Goal: Transaction & Acquisition: Download file/media

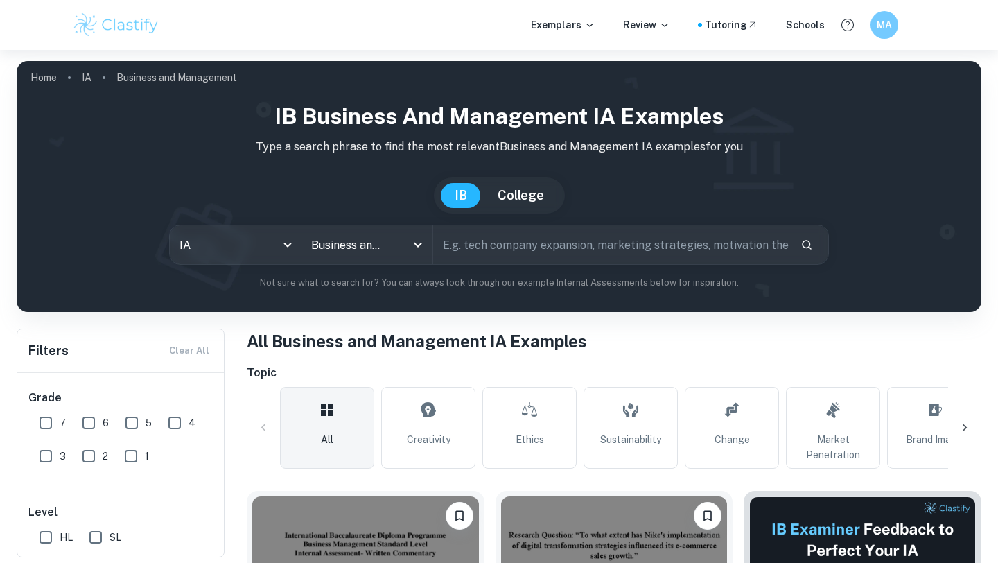
click at [699, 96] on div "IB Business and Management IA examples Type a search phrase to find the most re…" at bounding box center [499, 200] width 965 height 223
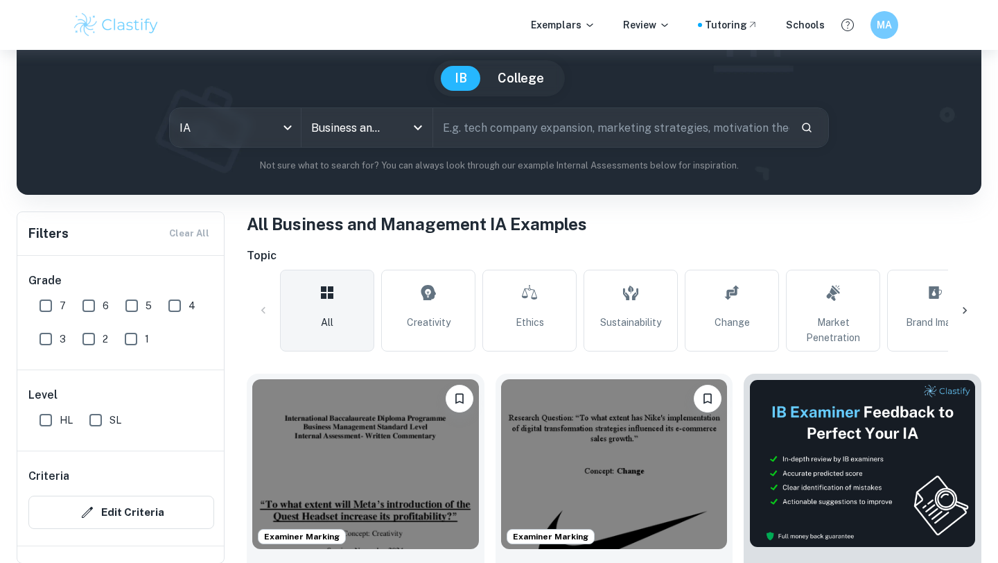
scroll to position [125, 0]
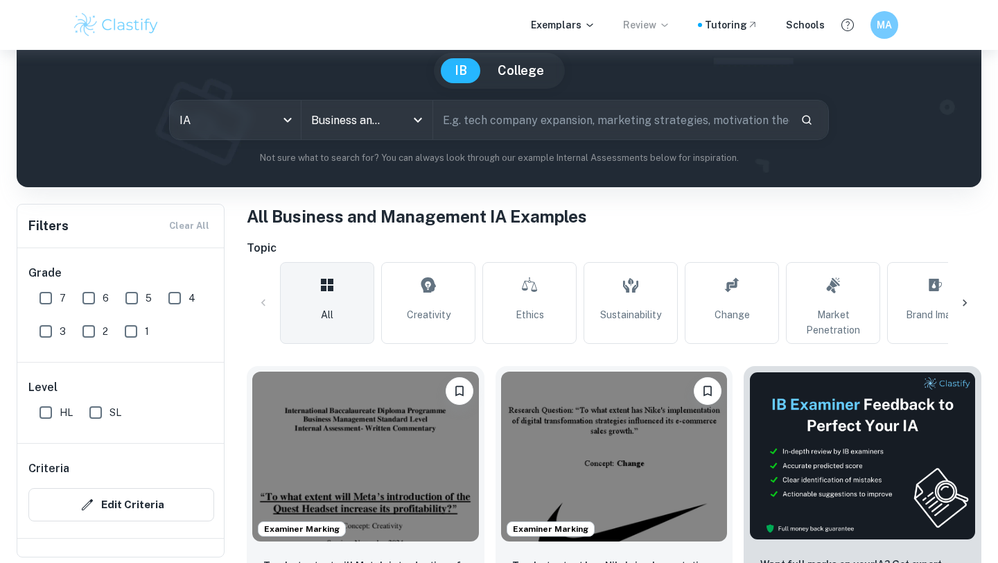
click at [663, 27] on p "Review" at bounding box center [646, 24] width 47 height 15
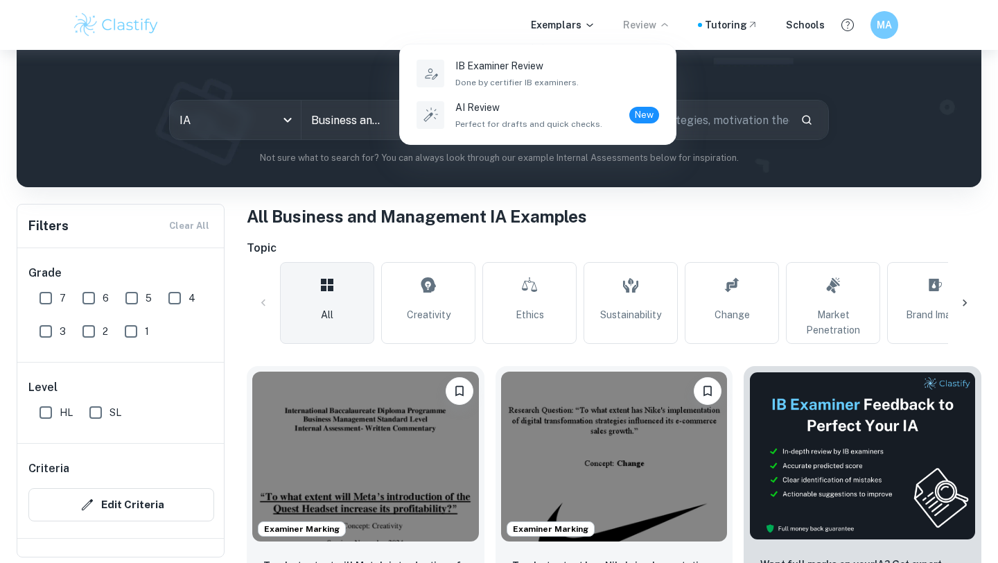
click at [580, 26] on div at bounding box center [499, 281] width 998 height 563
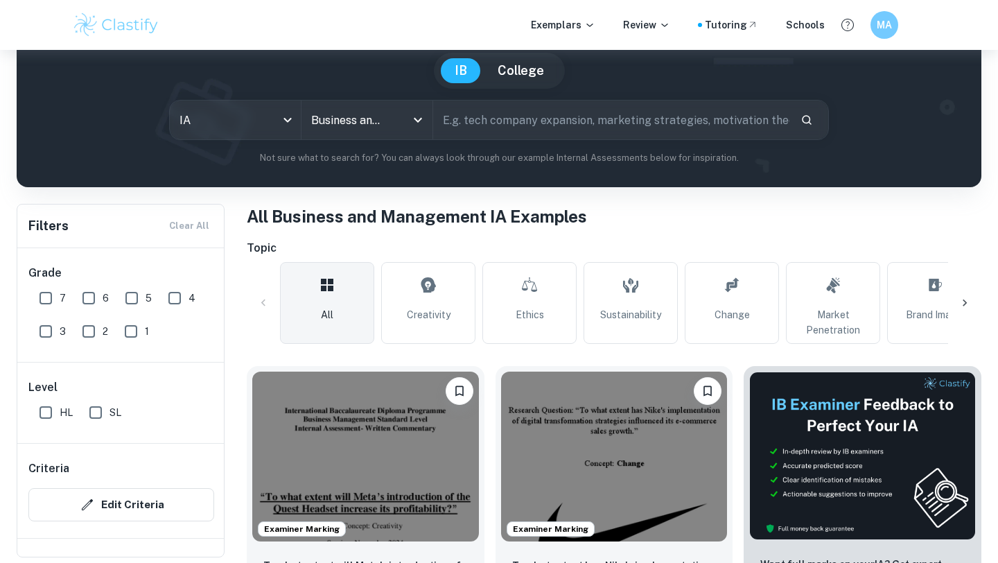
click at [580, 26] on p "Exemplars" at bounding box center [563, 24] width 64 height 15
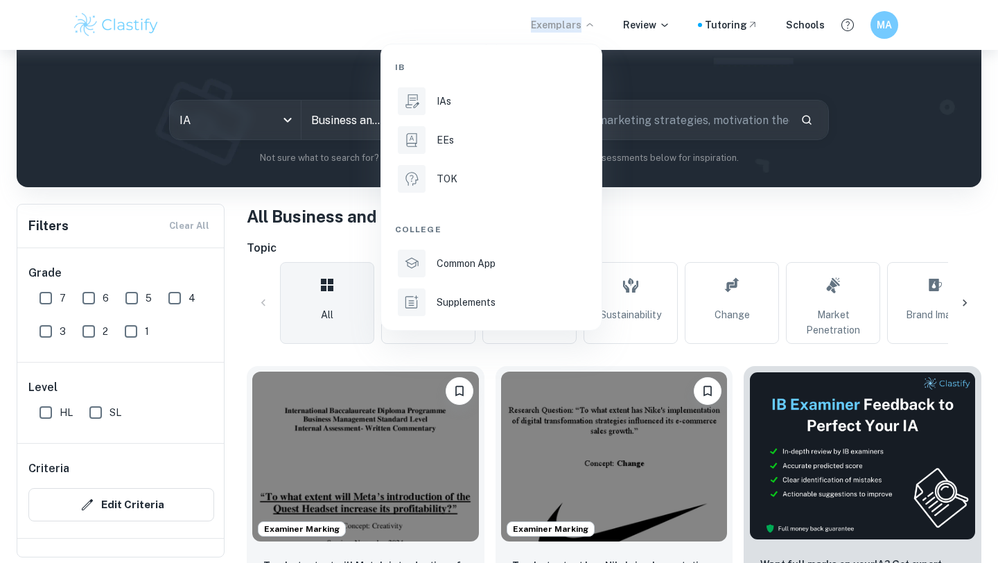
click at [550, 76] on li "IB" at bounding box center [491, 67] width 193 height 24
click at [808, 40] on div at bounding box center [499, 281] width 998 height 563
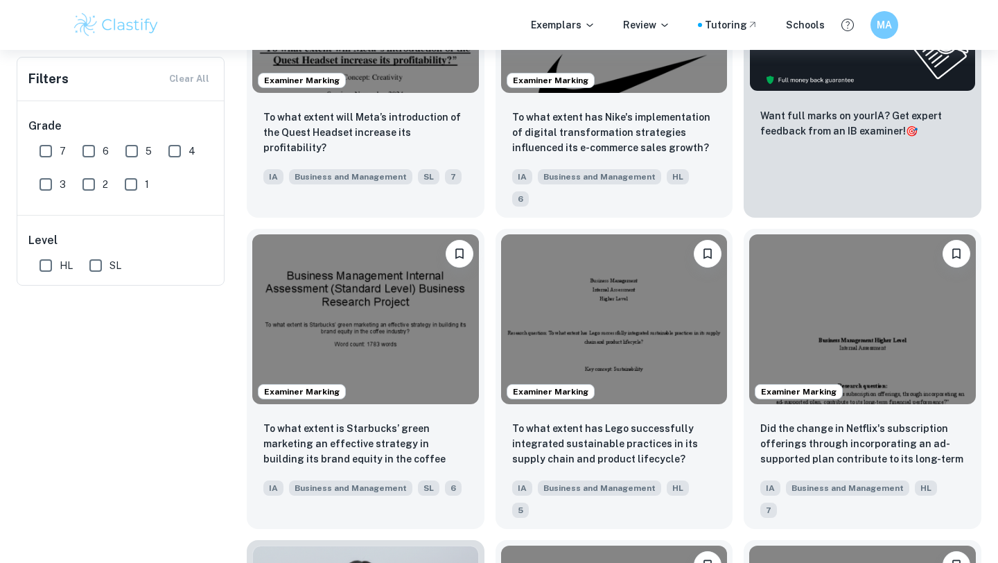
scroll to position [0, 0]
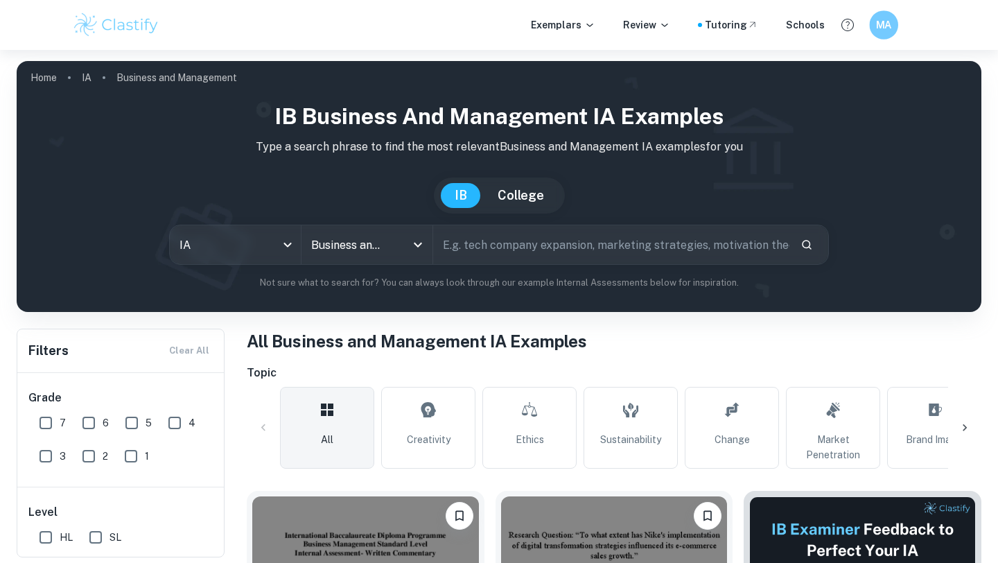
click at [886, 30] on h6 "MA" at bounding box center [883, 25] width 17 height 16
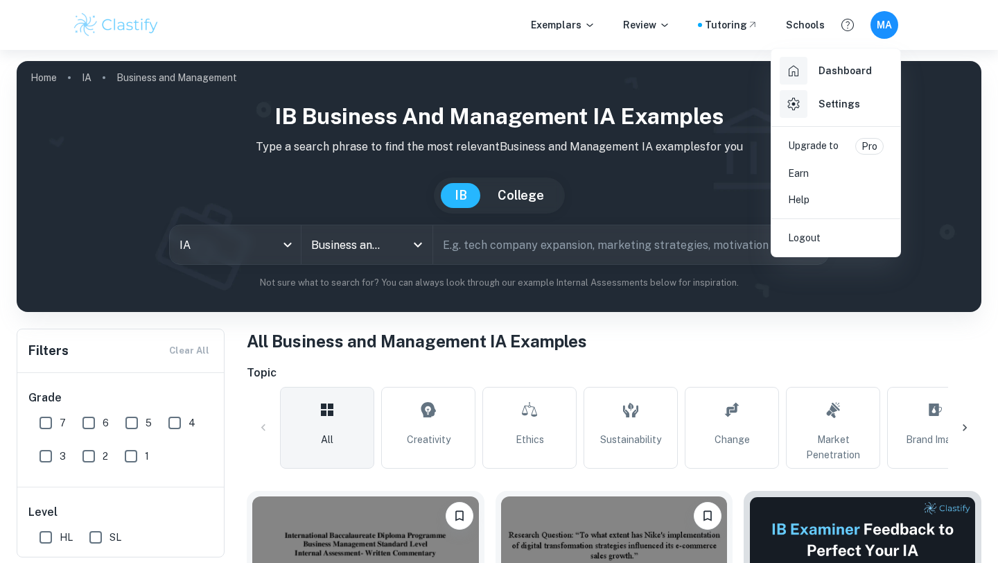
click at [886, 30] on div at bounding box center [499, 281] width 998 height 563
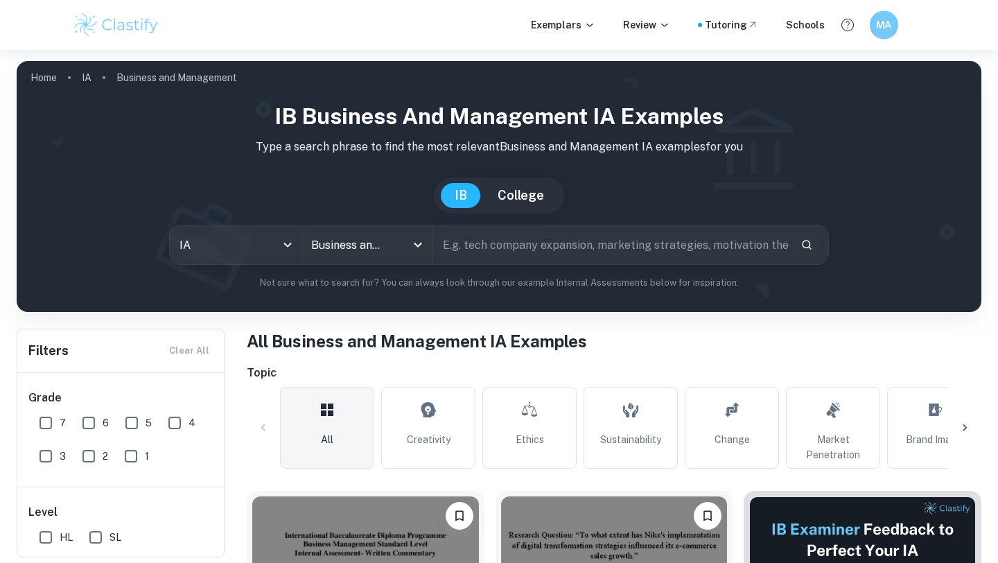
click at [886, 30] on h6 "MA" at bounding box center [884, 25] width 17 height 16
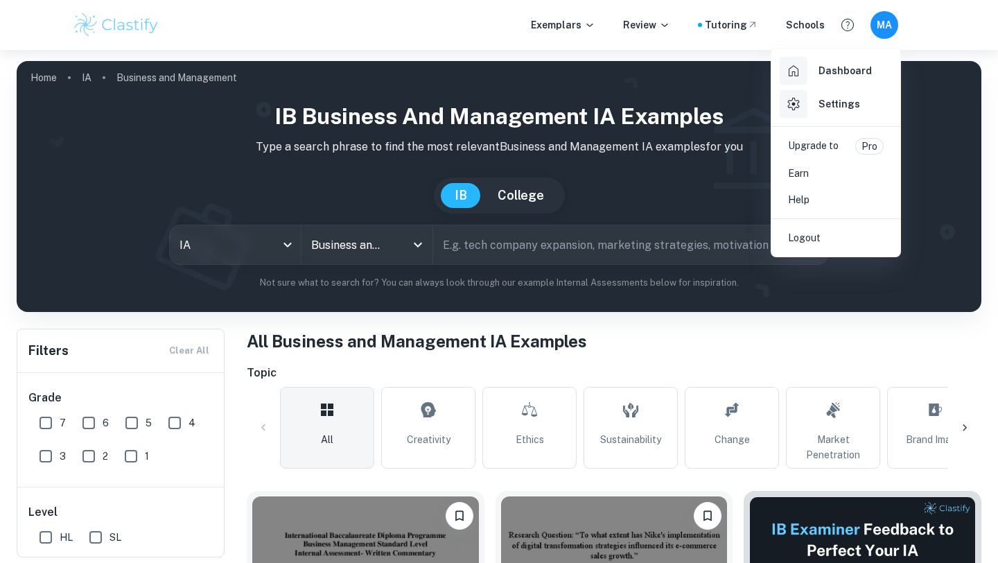
click at [857, 72] on h6 "Dashboard" at bounding box center [844, 70] width 53 height 15
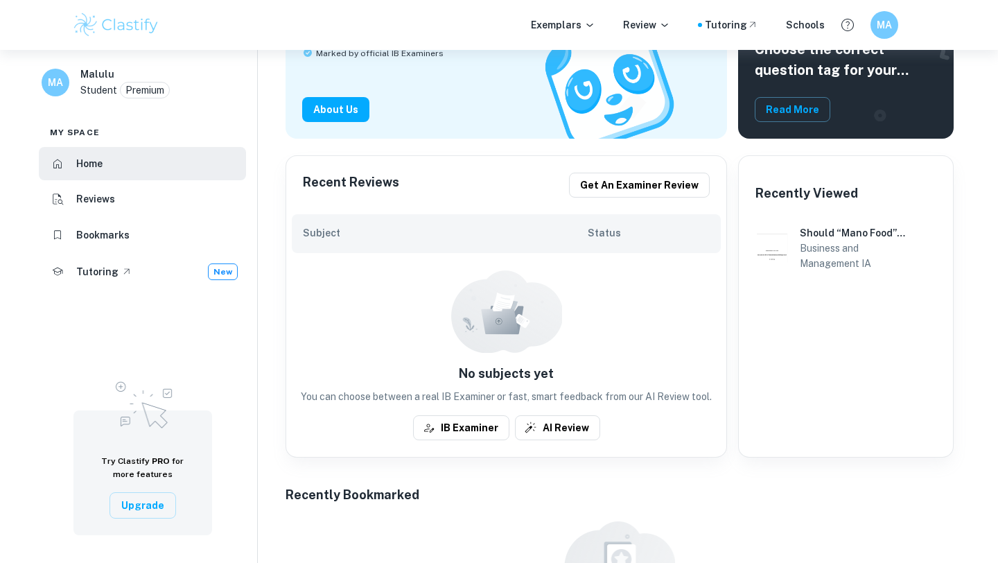
scroll to position [193, 0]
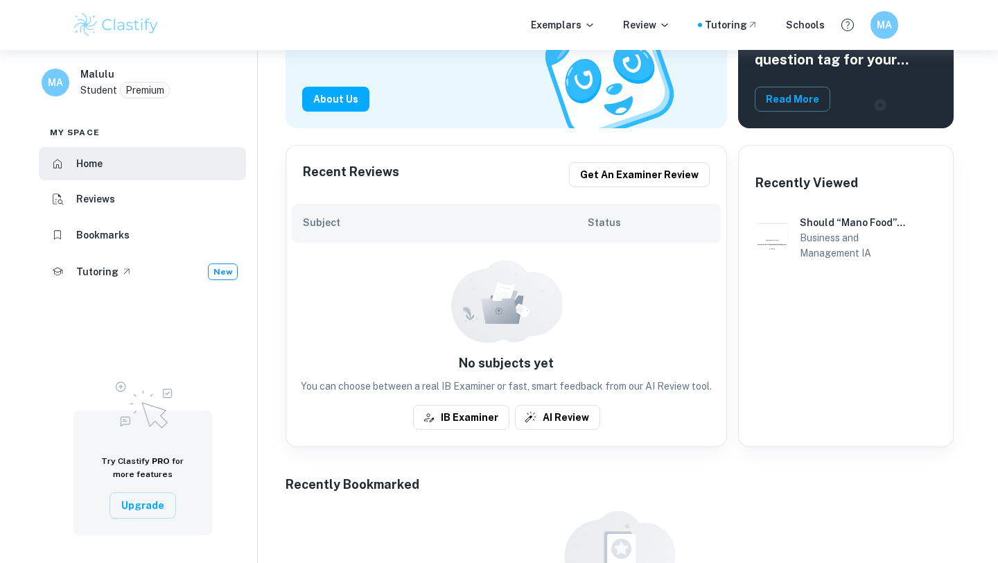
click at [213, 233] on li "Bookmarks" at bounding box center [142, 234] width 207 height 33
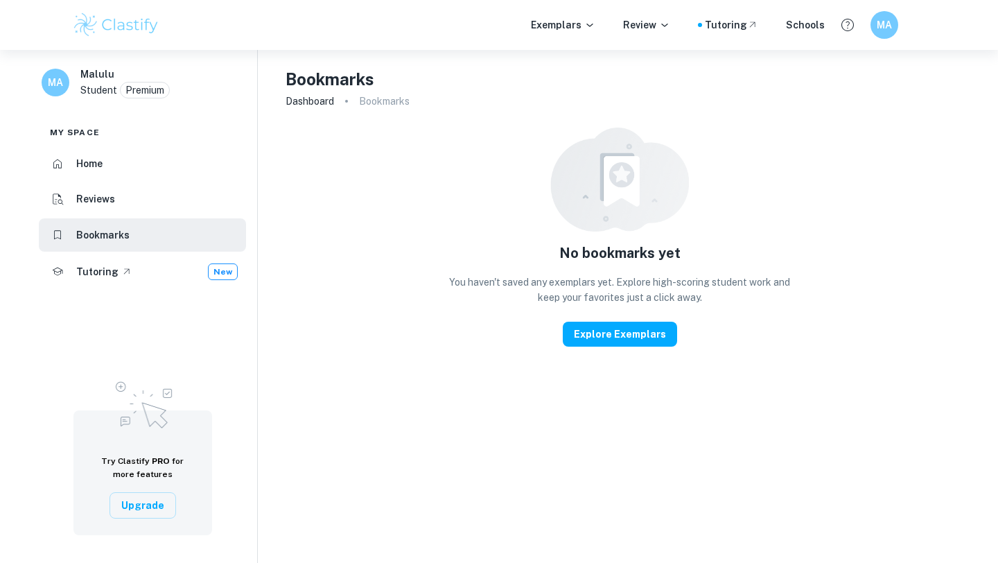
click at [191, 207] on li "Reviews" at bounding box center [142, 199] width 207 height 33
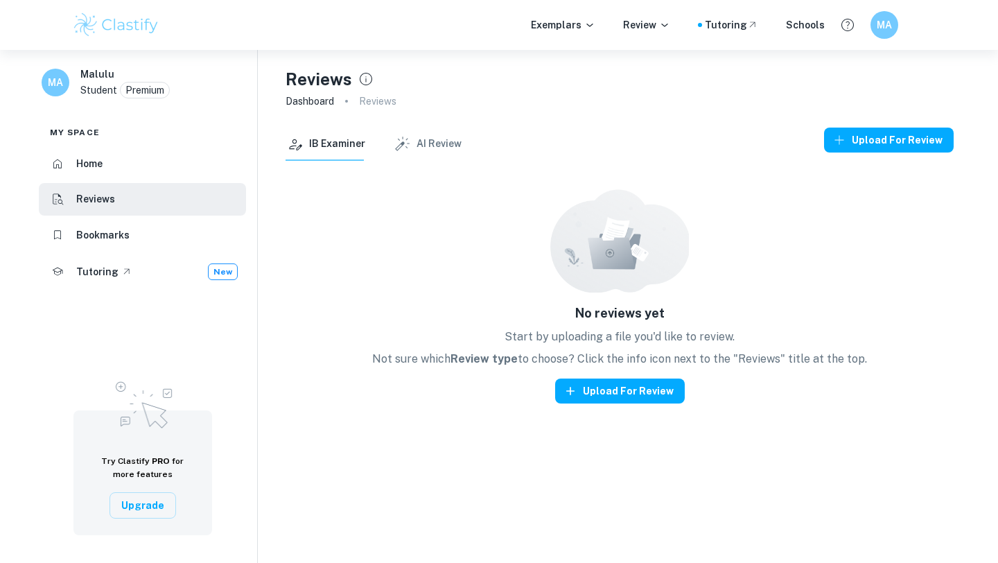
click at [181, 176] on li "Home" at bounding box center [142, 163] width 207 height 33
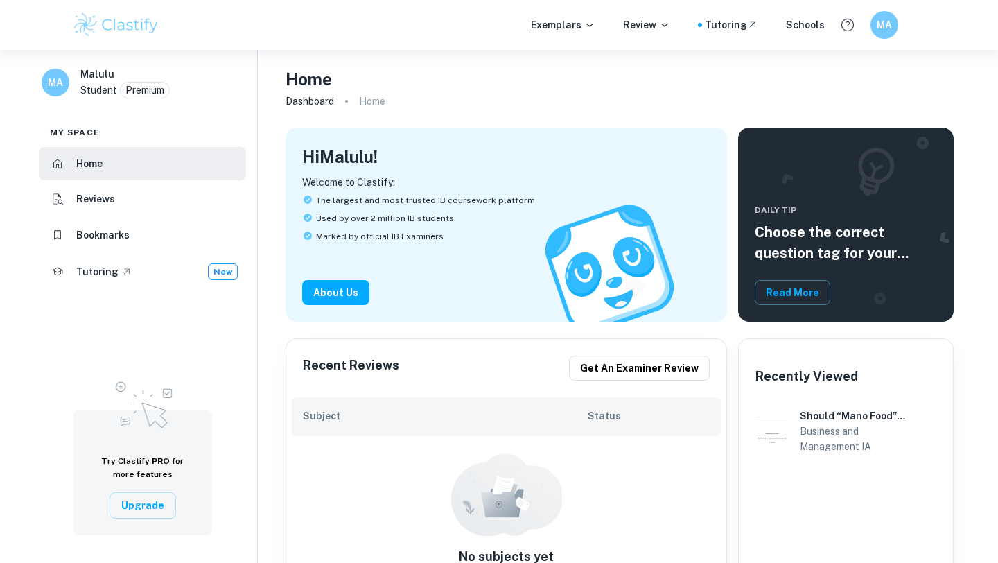
click at [173, 189] on li "Reviews" at bounding box center [142, 199] width 207 height 33
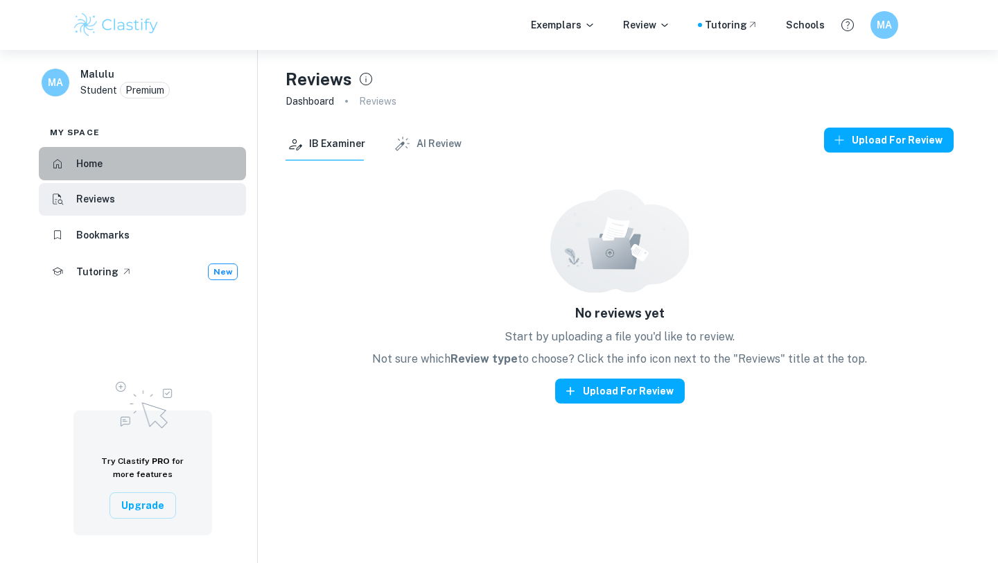
click at [173, 175] on li "Home" at bounding box center [142, 163] width 207 height 33
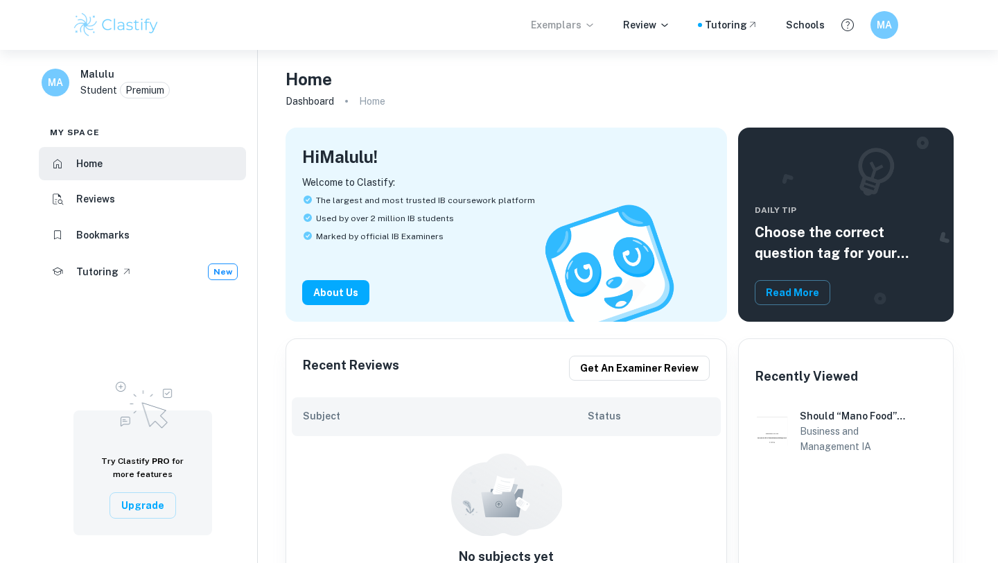
click at [580, 24] on p "Exemplars" at bounding box center [563, 24] width 64 height 15
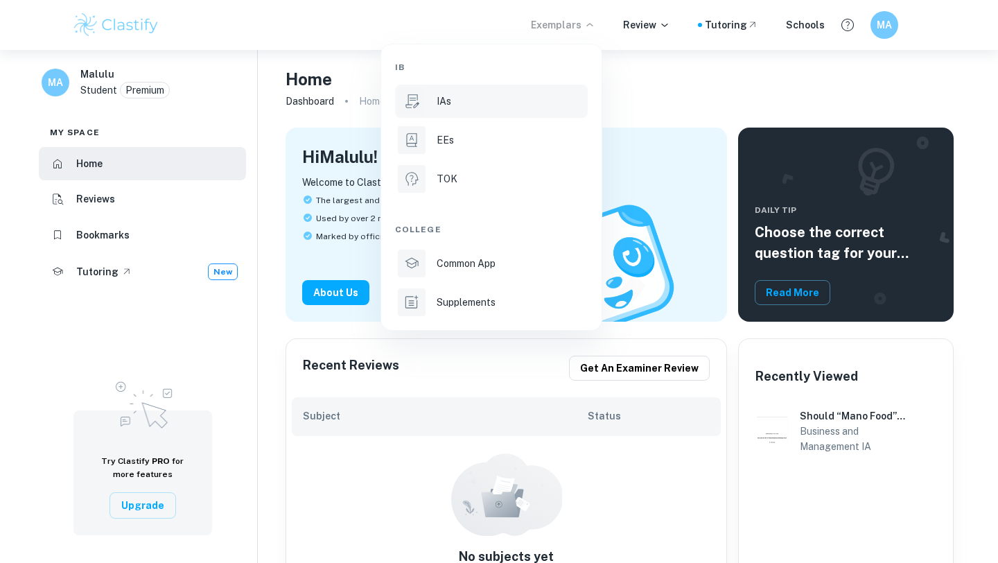
click at [545, 92] on li "IAs" at bounding box center [491, 101] width 193 height 33
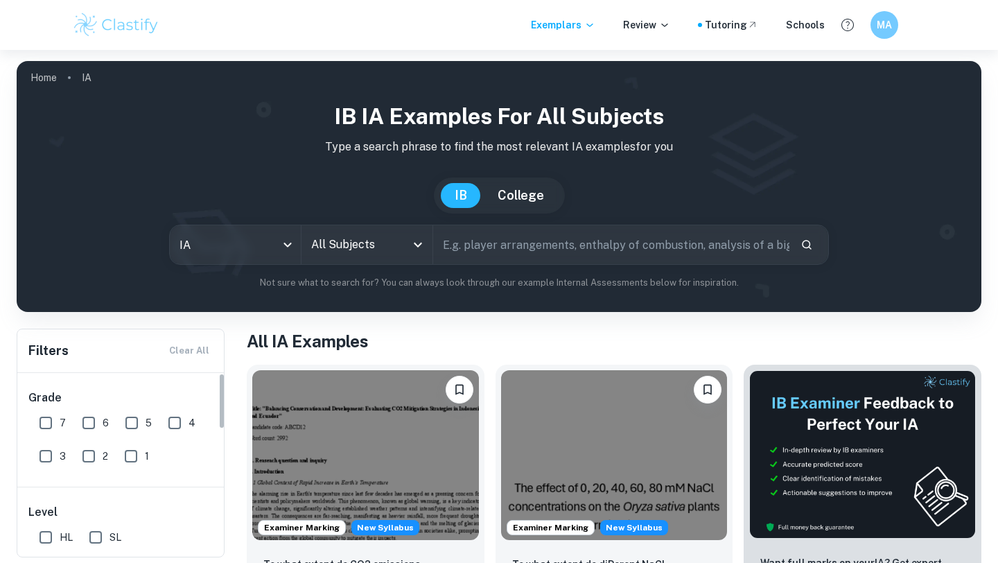
click at [94, 417] on input "6" at bounding box center [89, 423] width 28 height 28
checkbox input "true"
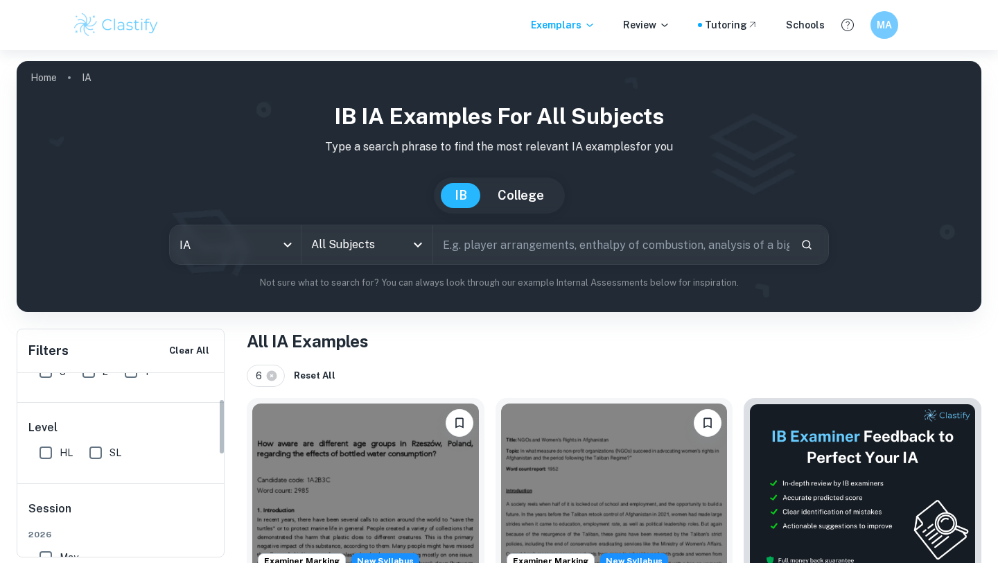
scroll to position [85, 0]
click at [97, 458] on input "SL" at bounding box center [96, 452] width 28 height 28
checkbox input "true"
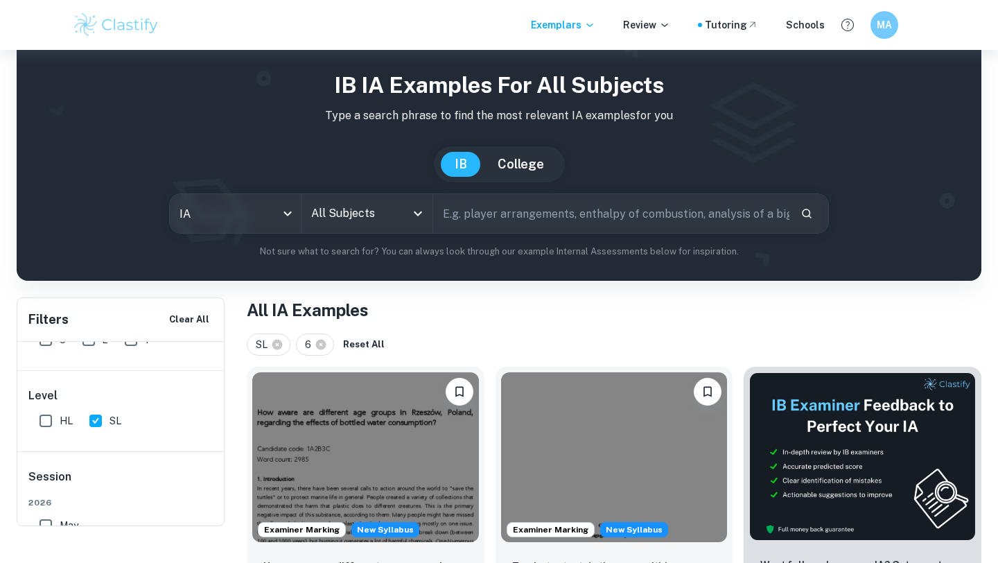
scroll to position [0, 0]
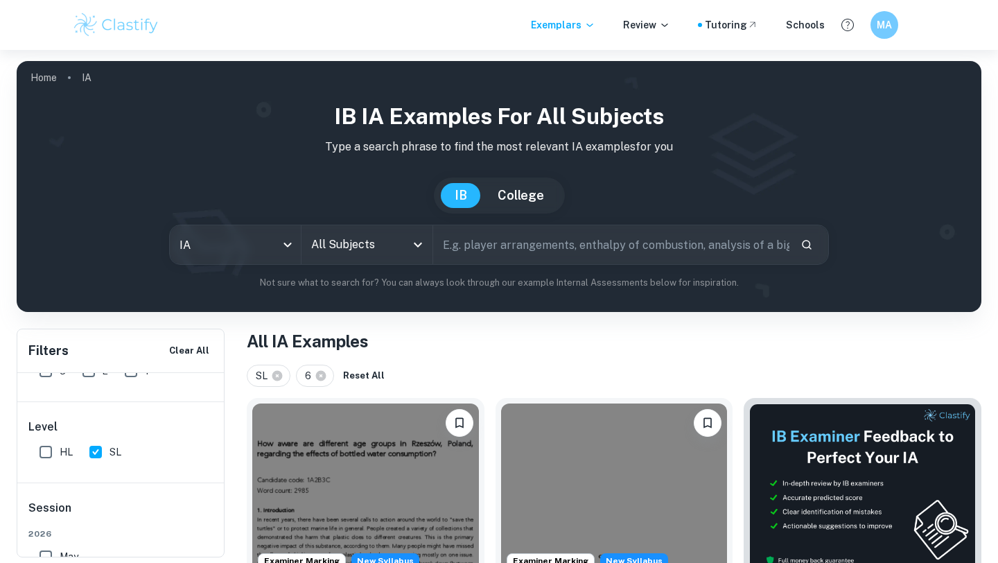
click at [436, 252] on div "IA ia All Subjects All Subjects ​" at bounding box center [499, 245] width 660 height 40
click at [170, 397] on div "Filters Clear All Grade 7 6 5 4 3 2 1 Level HL SL Session [DATE] [DATE] [DATE] …" at bounding box center [121, 443] width 208 height 229
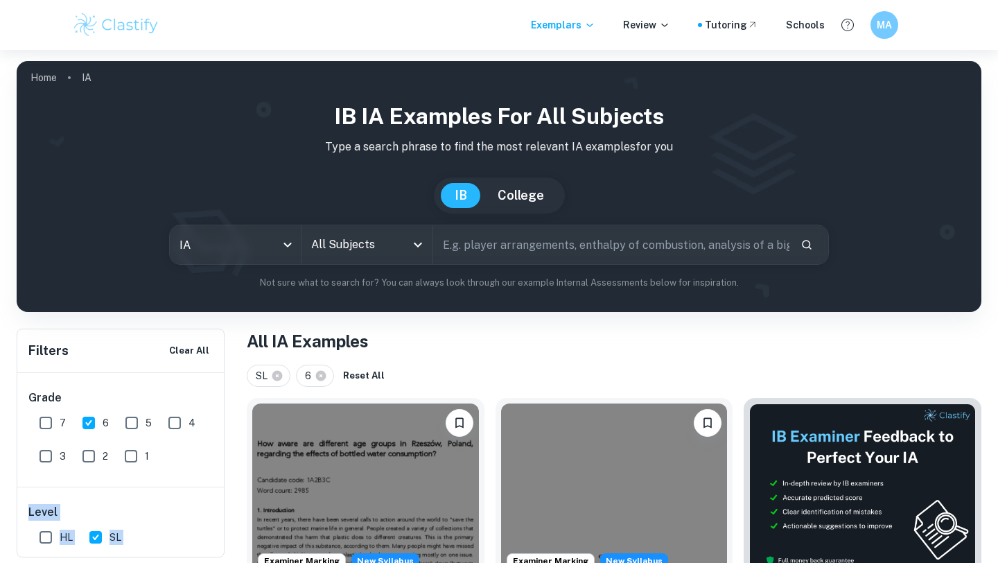
drag, startPoint x: 170, startPoint y: 397, endPoint x: 179, endPoint y: 295, distance: 103.0
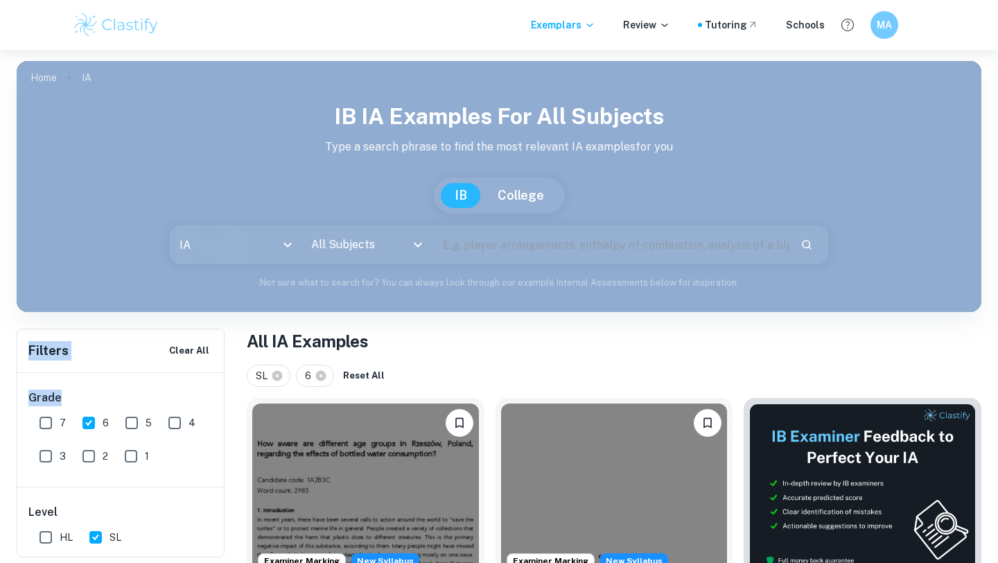
drag, startPoint x: 161, startPoint y: 355, endPoint x: 159, endPoint y: 365, distance: 10.6
click at [159, 365] on div "Filters Clear All" at bounding box center [120, 350] width 207 height 43
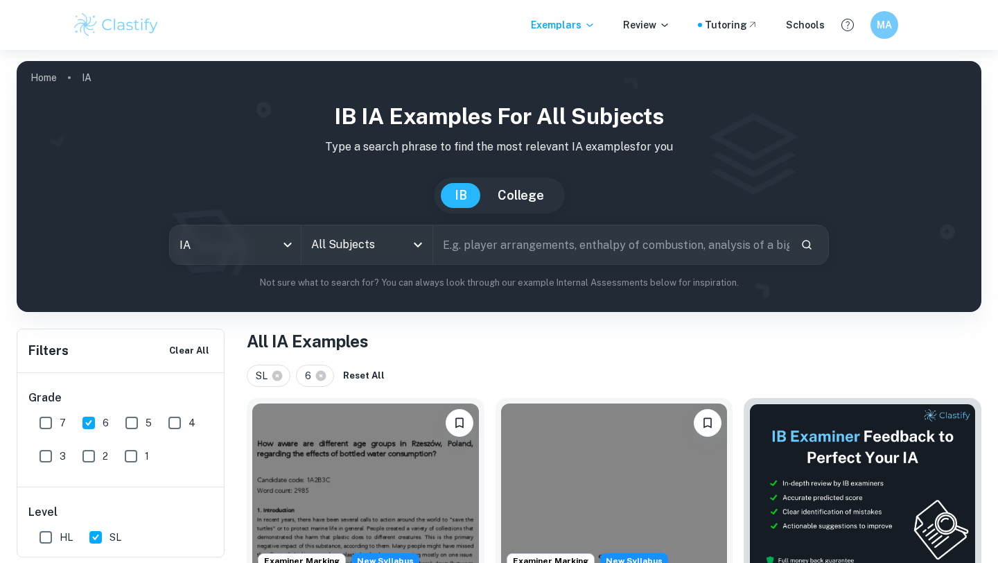
click at [487, 250] on input "text" at bounding box center [611, 244] width 356 height 39
type input "business management"
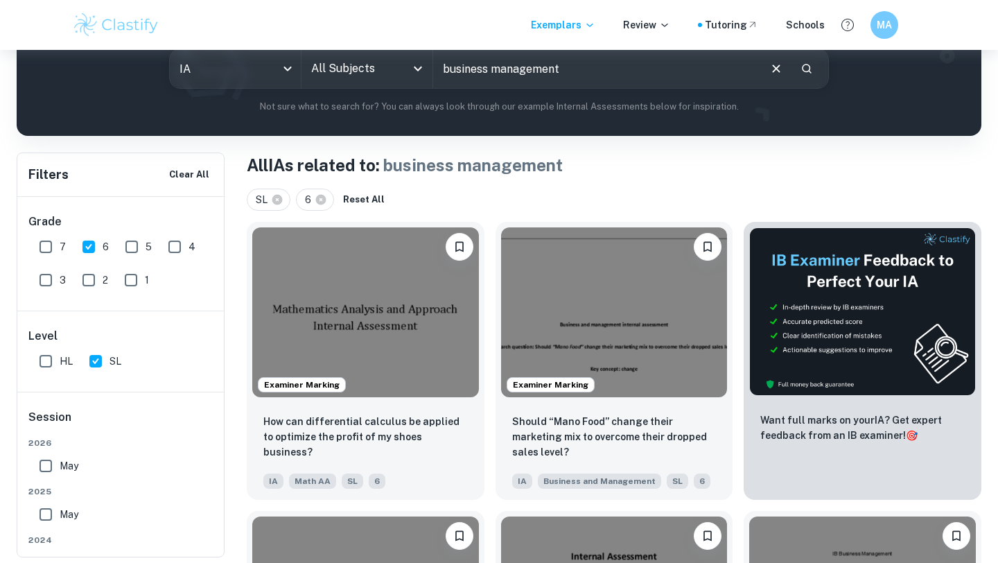
scroll to position [178, 0]
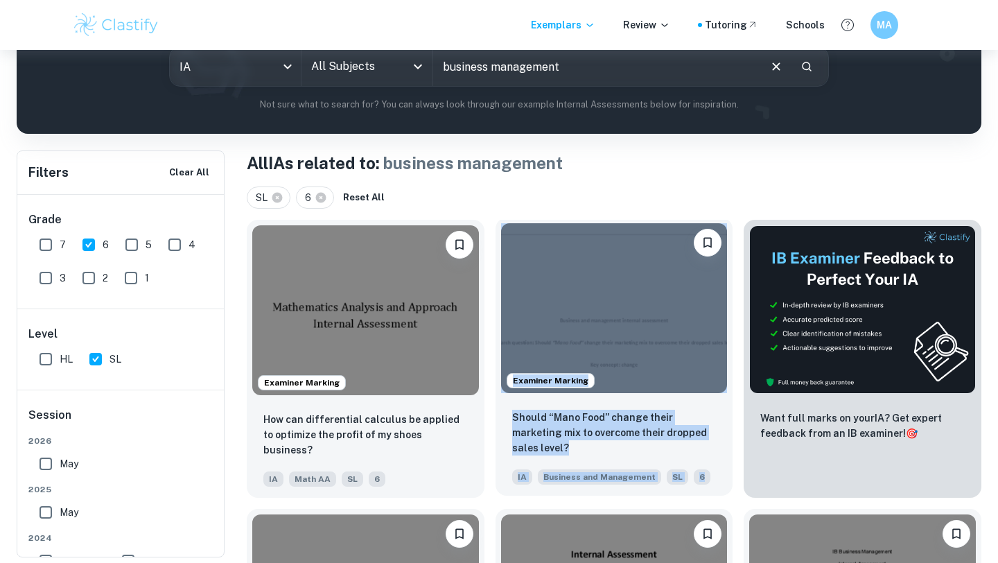
click at [667, 282] on img at bounding box center [614, 308] width 227 height 170
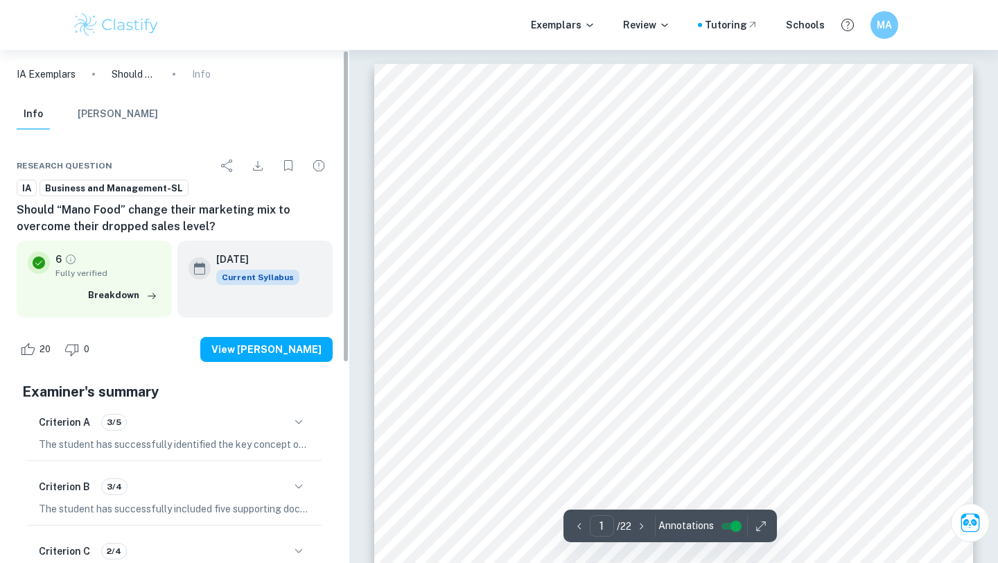
click at [263, 163] on icon "Download" at bounding box center [257, 165] width 17 height 17
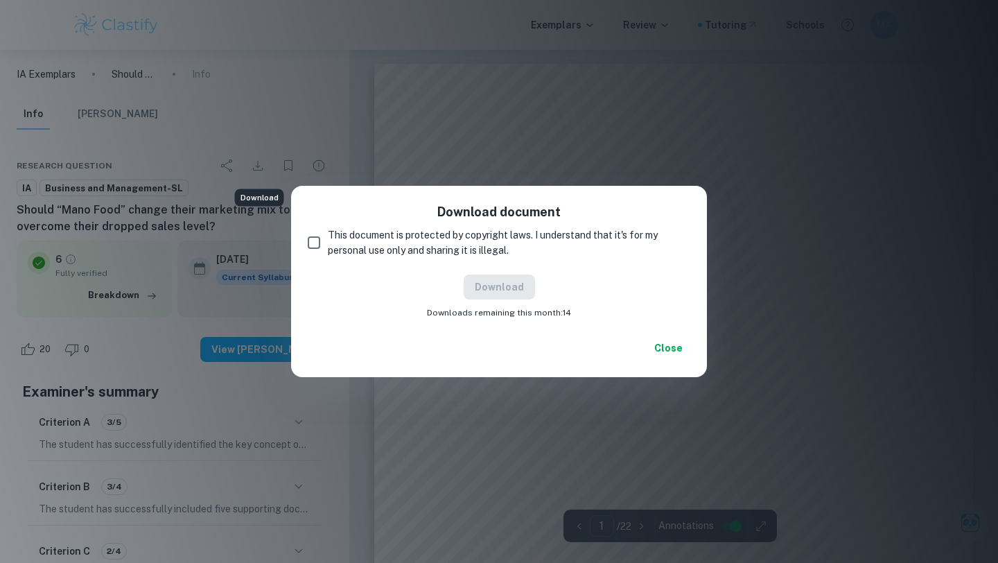
click at [263, 163] on div "Download document This document is protected by copyright laws. I understand th…" at bounding box center [499, 281] width 998 height 563
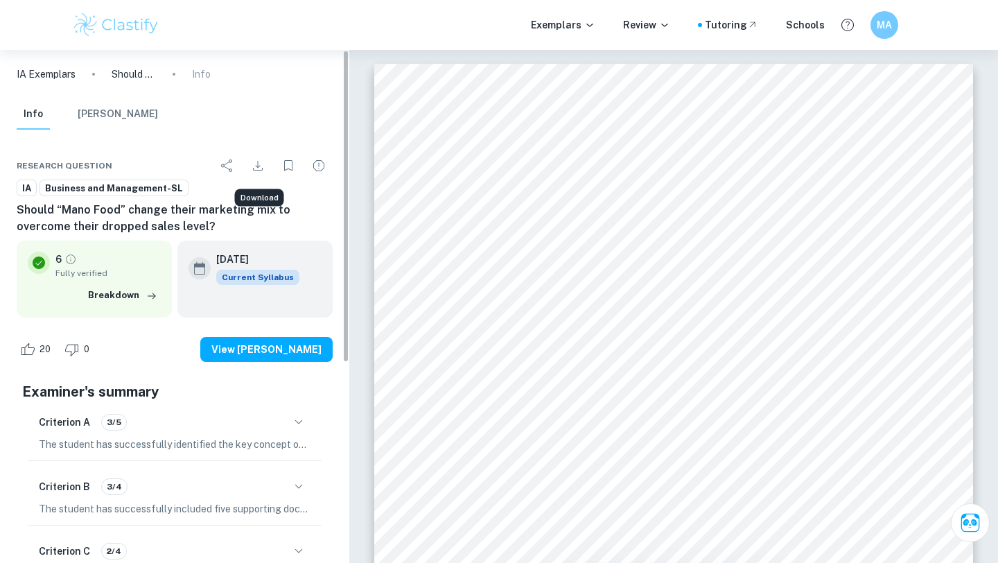
click at [263, 163] on icon "Download" at bounding box center [257, 165] width 17 height 17
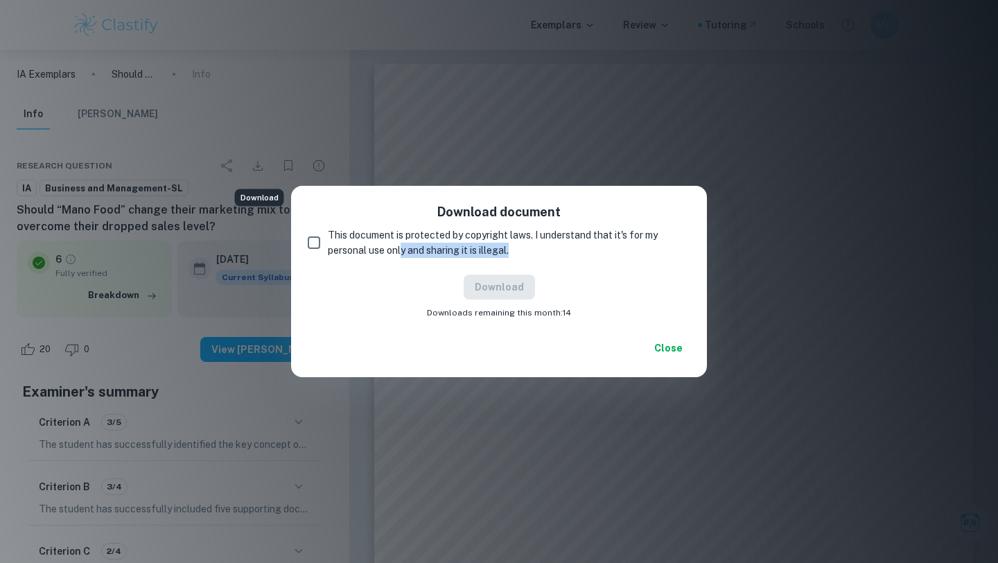
drag, startPoint x: 528, startPoint y: 245, endPoint x: 392, endPoint y: 244, distance: 135.8
click at [392, 244] on span "This document is protected by copyright laws. I understand that it's for my per…" at bounding box center [503, 242] width 351 height 30
drag, startPoint x: 392, startPoint y: 244, endPoint x: 378, endPoint y: 245, distance: 13.9
click at [378, 245] on span "This document is protected by copyright laws. I understand that it's for my per…" at bounding box center [503, 242] width 351 height 30
click at [328, 245] on input "This document is protected by copyright laws. I understand that it's for my per…" at bounding box center [314, 243] width 28 height 28
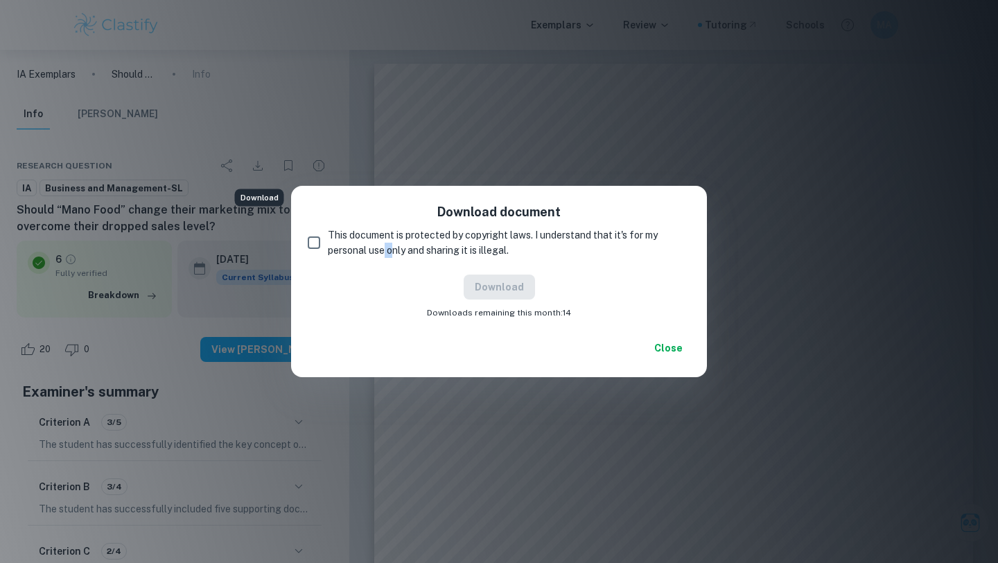
checkbox input "true"
click at [503, 279] on button "Download" at bounding box center [499, 286] width 71 height 25
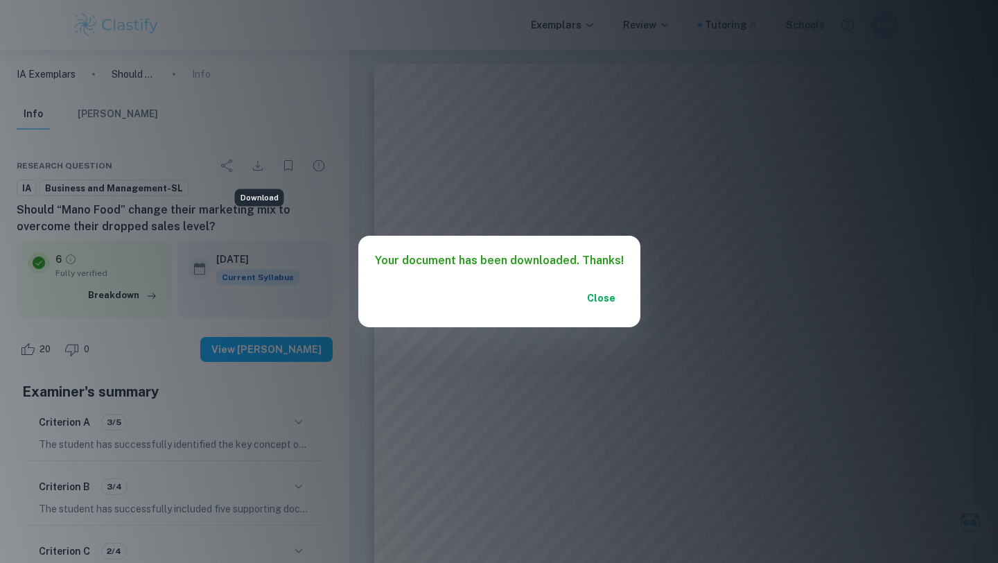
drag, startPoint x: 503, startPoint y: 279, endPoint x: 332, endPoint y: 105, distance: 244.1
click at [501, 275] on div "Your document has been downloaded. Thanks!" at bounding box center [499, 261] width 282 height 50
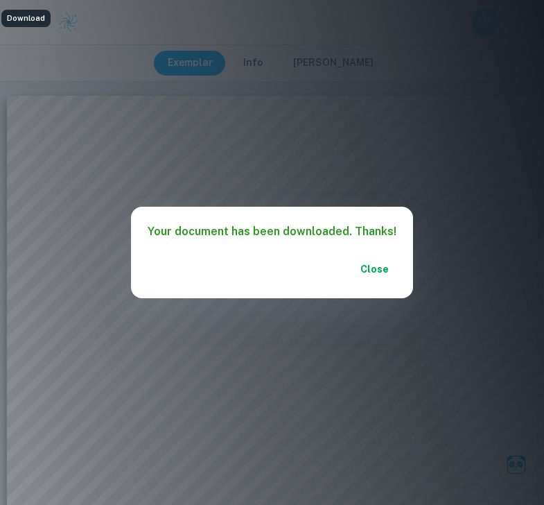
drag, startPoint x: 353, startPoint y: 96, endPoint x: 346, endPoint y: 147, distance: 51.1
click at [346, 147] on div "Your document has been downloaded. Thanks! Close" at bounding box center [272, 252] width 544 height 505
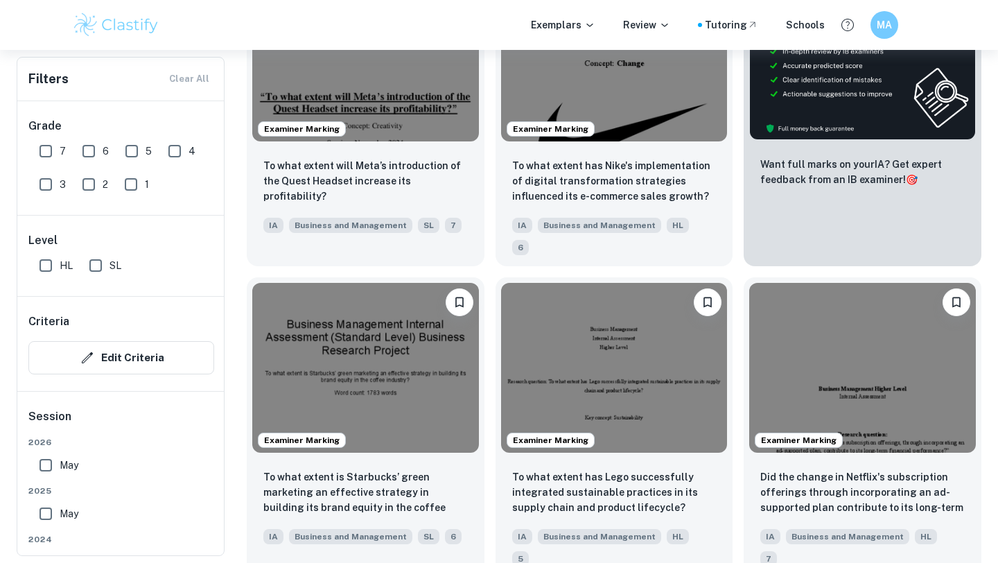
scroll to position [569, 0]
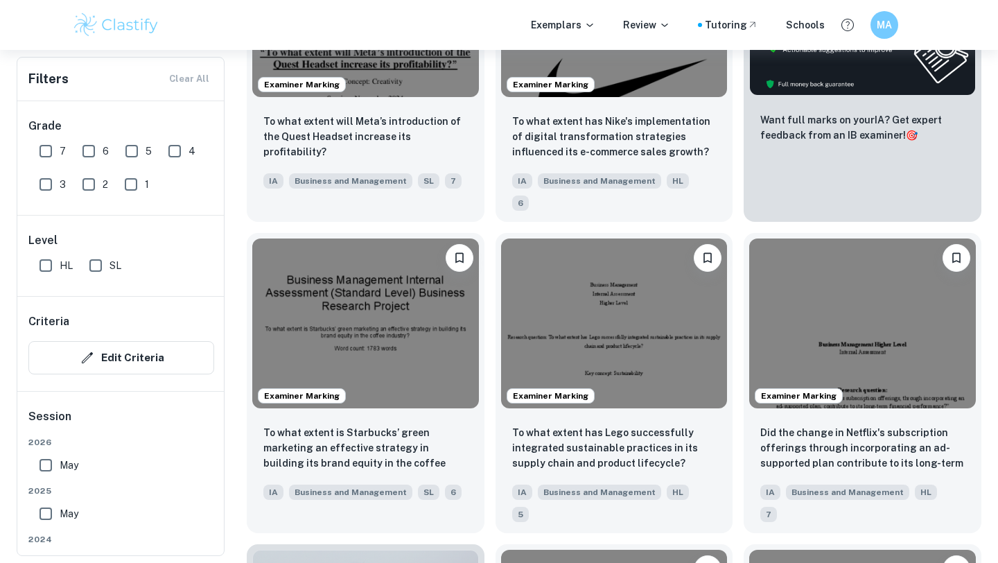
click at [48, 147] on input "7" at bounding box center [46, 151] width 28 height 28
checkbox input "true"
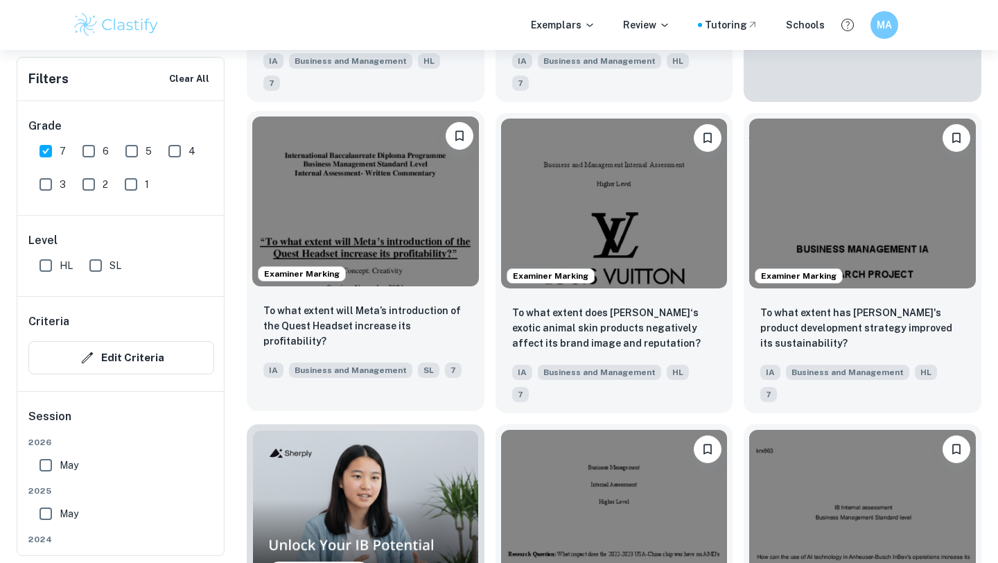
scroll to position [723, 0]
drag, startPoint x: 397, startPoint y: 268, endPoint x: 426, endPoint y: 264, distance: 28.7
drag, startPoint x: 462, startPoint y: 315, endPoint x: 425, endPoint y: 200, distance: 120.1
click at [425, 200] on img at bounding box center [365, 201] width 227 height 170
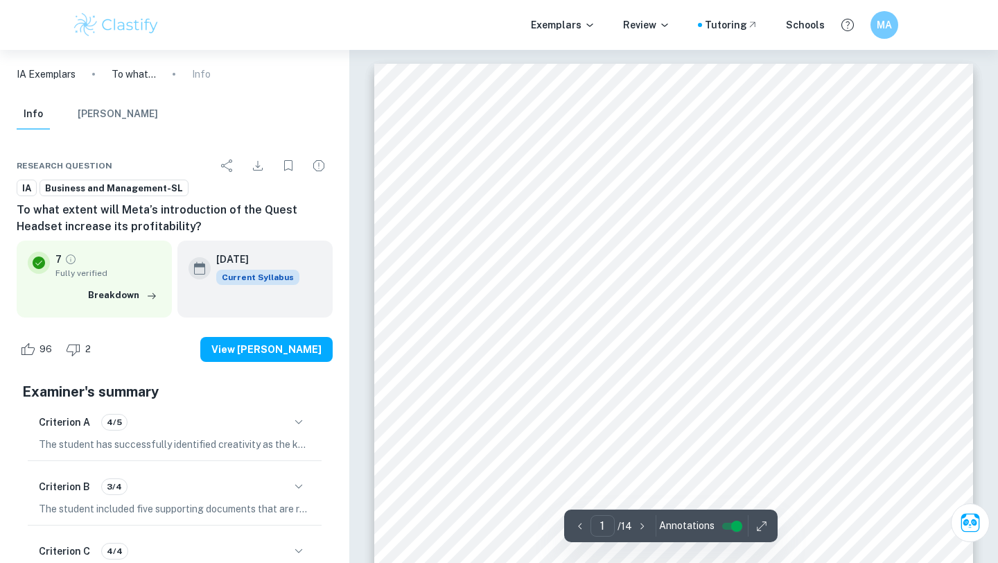
scroll to position [926, 0]
click at [636, 523] on icon "button" at bounding box center [643, 526] width 14 height 14
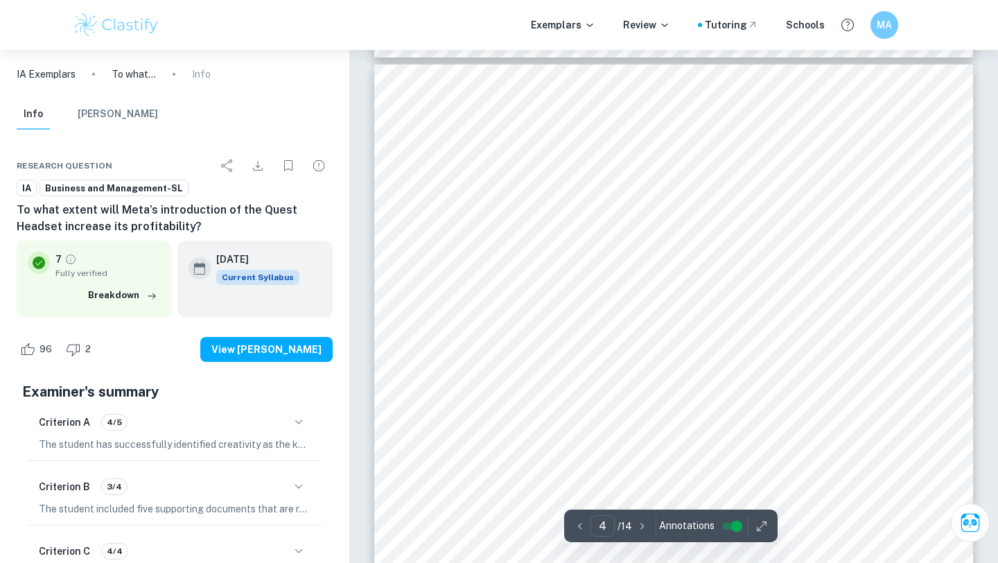
click at [636, 523] on icon "button" at bounding box center [643, 526] width 14 height 14
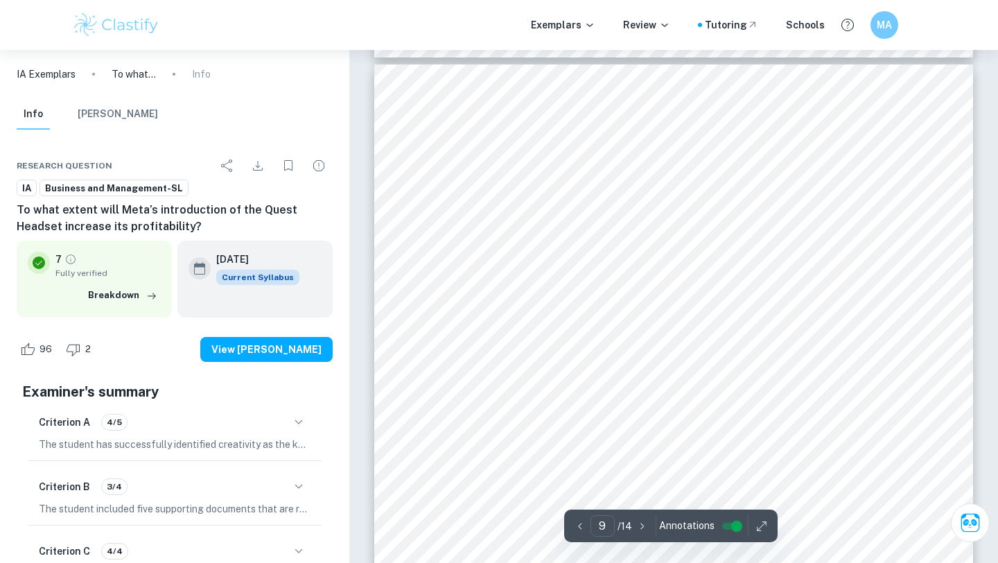
click at [636, 523] on icon "button" at bounding box center [643, 526] width 14 height 14
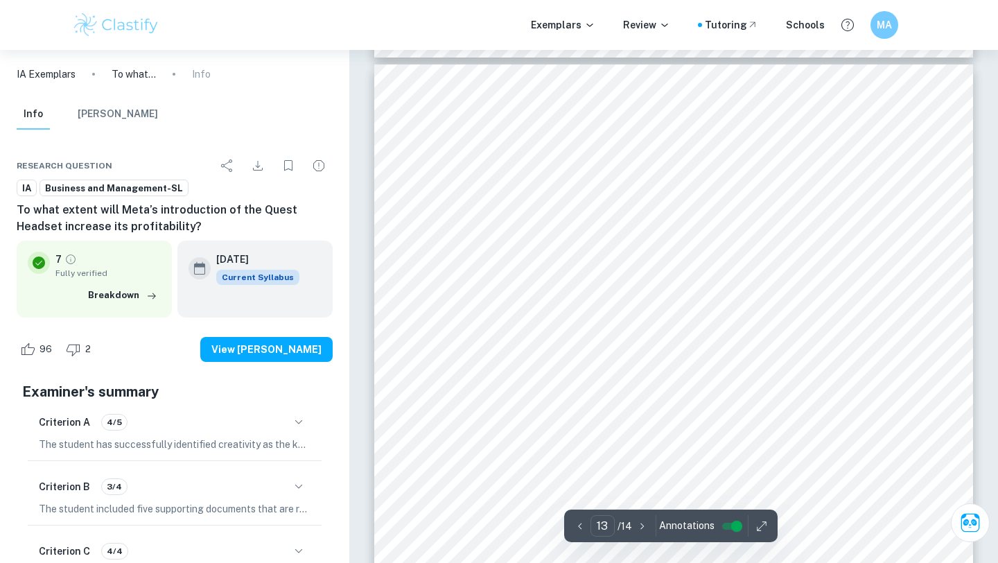
type input "14"
click at [636, 523] on icon "button" at bounding box center [643, 526] width 14 height 14
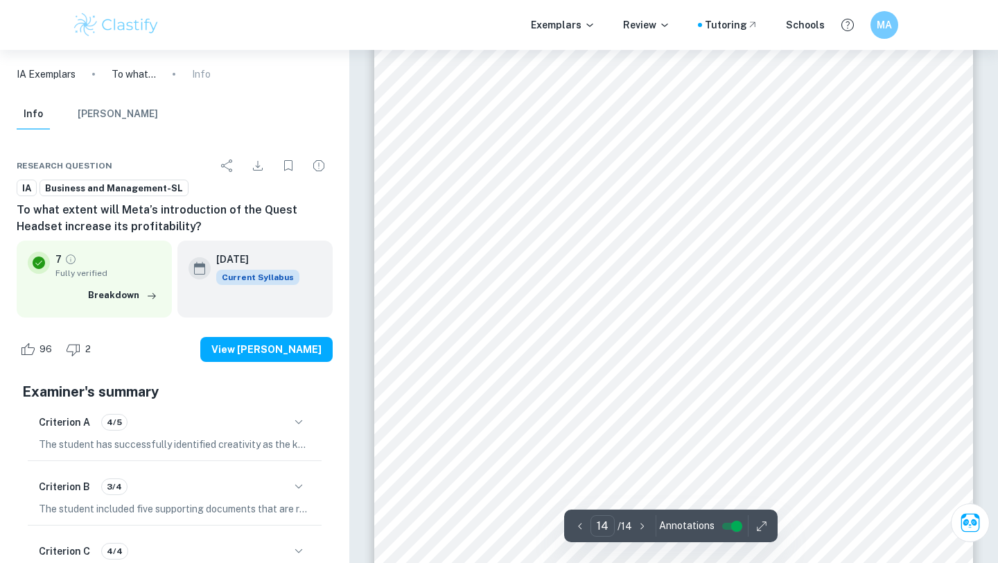
scroll to position [11281, 0]
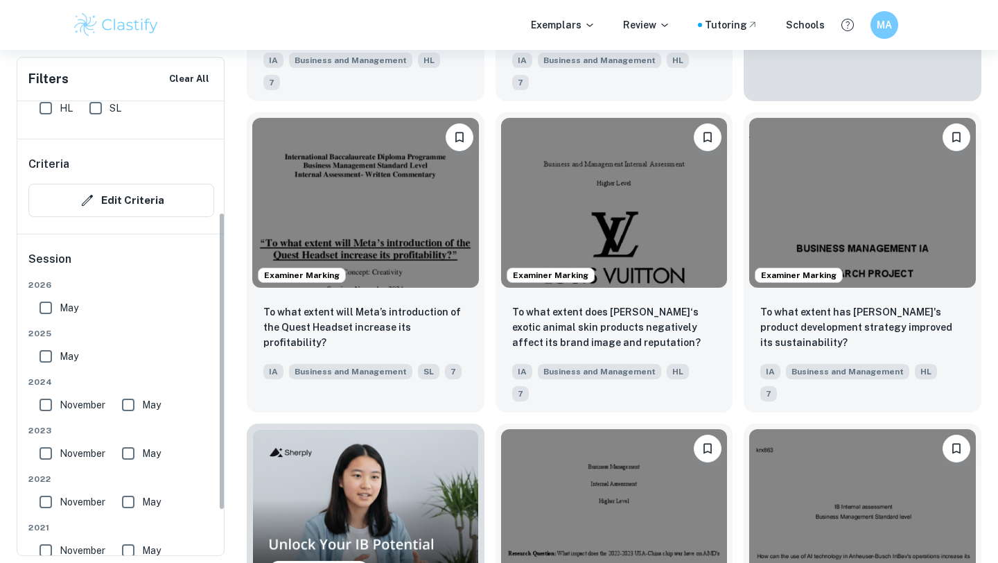
scroll to position [170, 0]
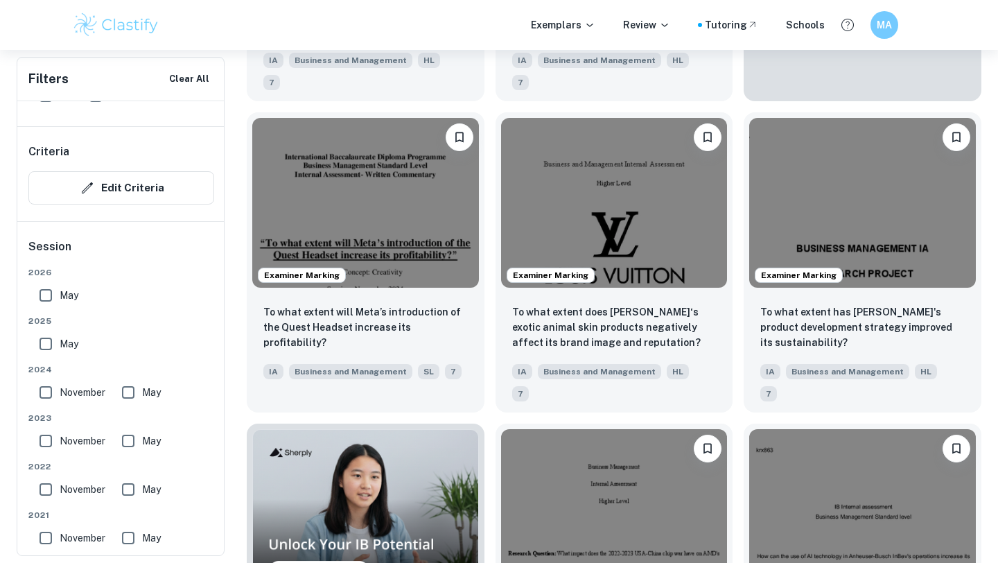
click at [42, 347] on input "May" at bounding box center [46, 344] width 28 height 28
checkbox input "true"
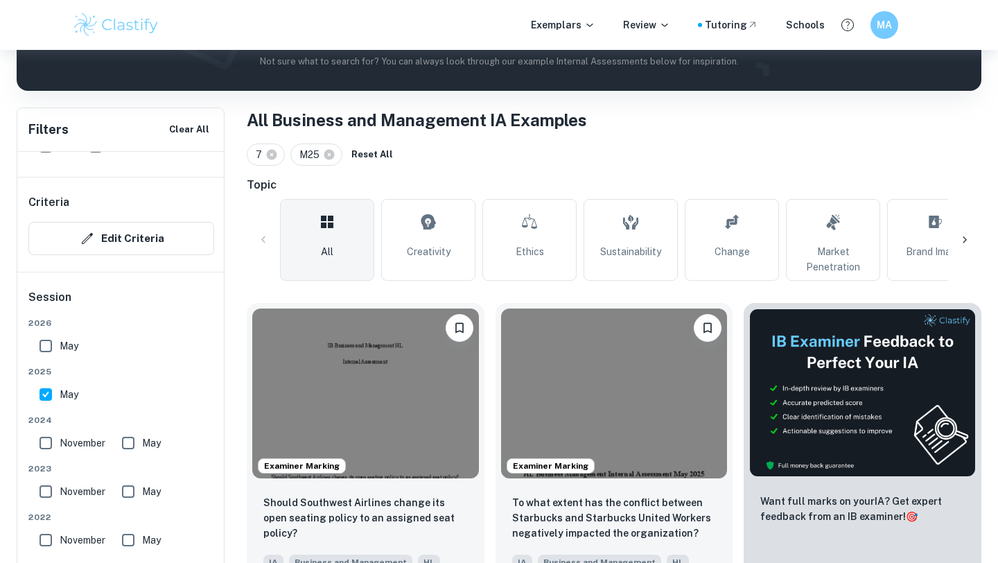
scroll to position [277, 0]
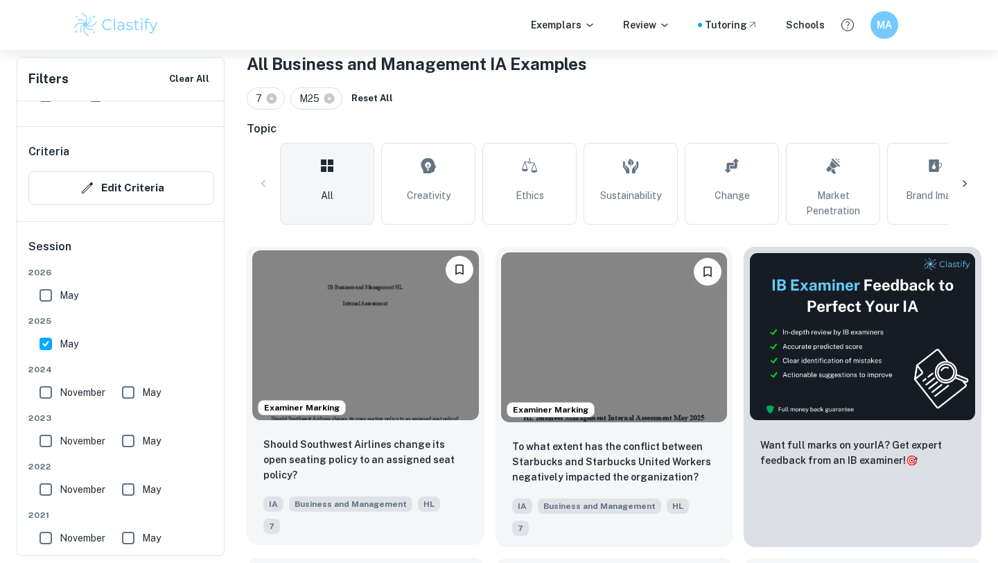
click at [403, 349] on img at bounding box center [365, 335] width 227 height 170
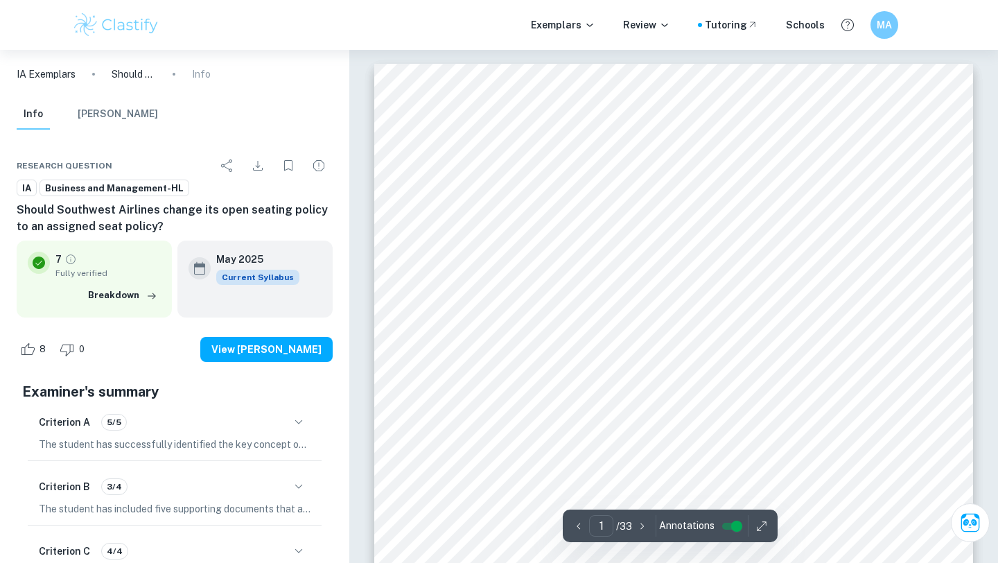
drag, startPoint x: 660, startPoint y: 326, endPoint x: 662, endPoint y: 242, distance: 83.9
click at [637, 519] on icon "button" at bounding box center [643, 526] width 14 height 14
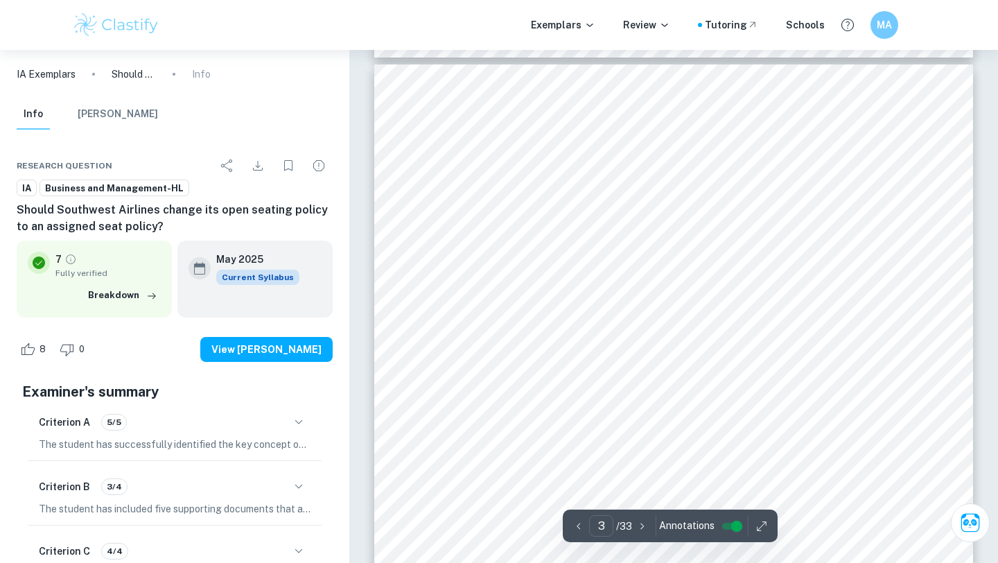
click at [637, 519] on icon "button" at bounding box center [643, 526] width 14 height 14
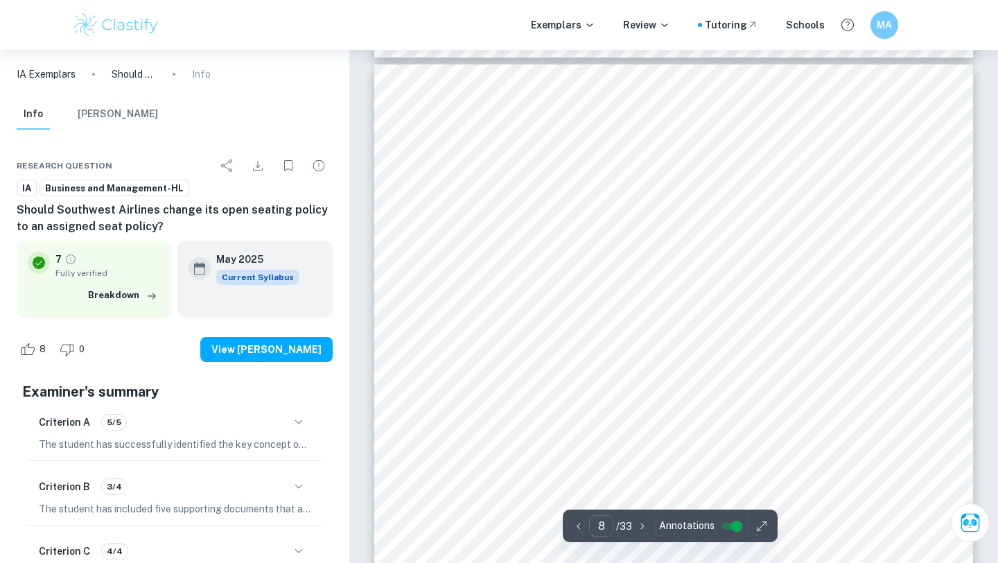
click at [637, 519] on icon "button" at bounding box center [643, 526] width 14 height 14
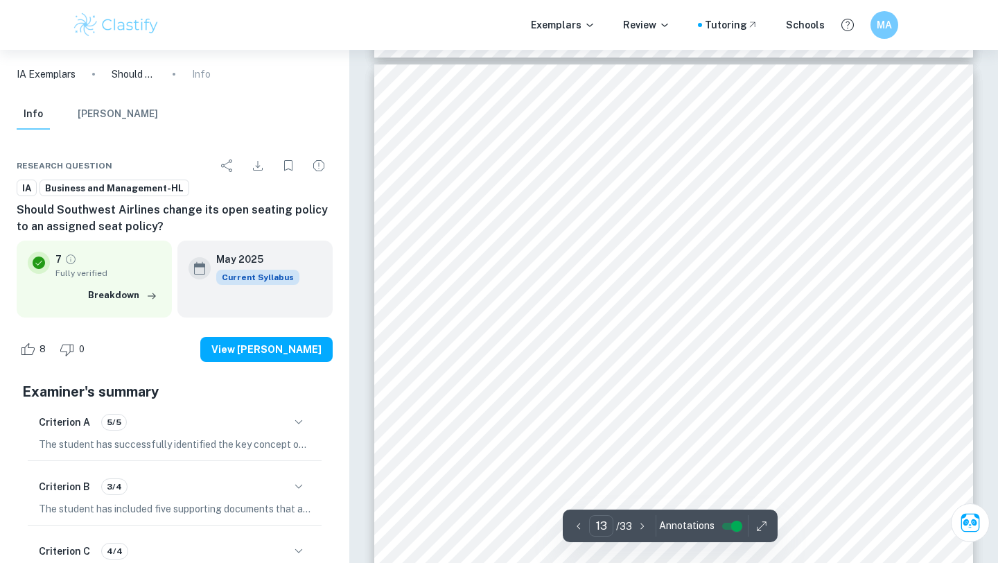
click at [637, 519] on icon "button" at bounding box center [643, 526] width 14 height 14
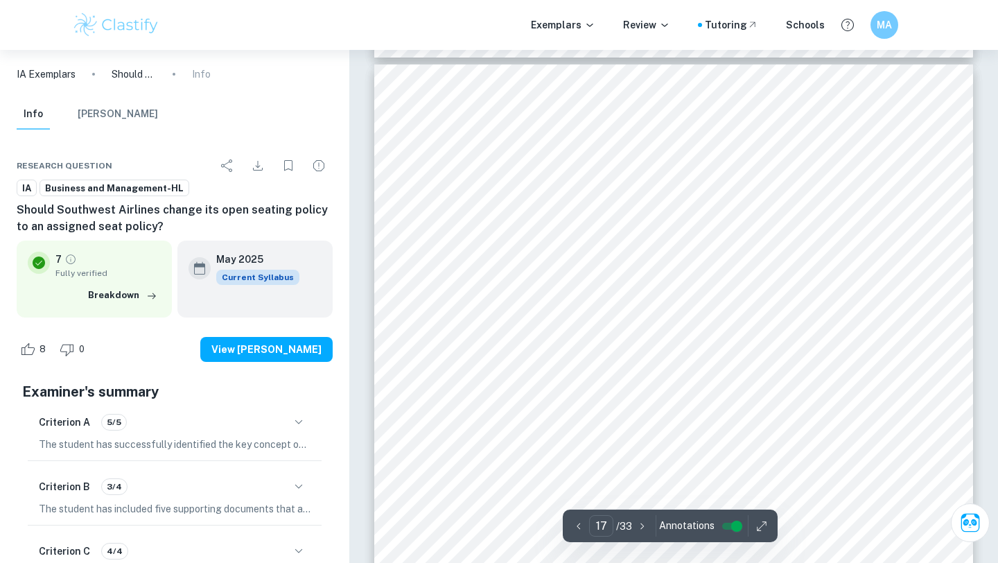
scroll to position [12604, 0]
click at [637, 519] on icon "button" at bounding box center [643, 526] width 14 height 14
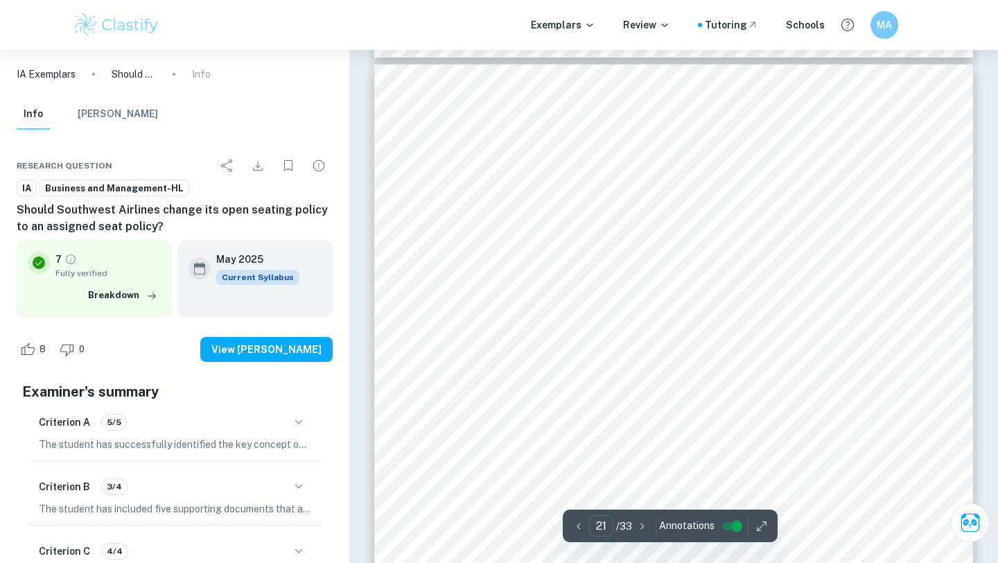
click at [637, 519] on icon "button" at bounding box center [643, 526] width 14 height 14
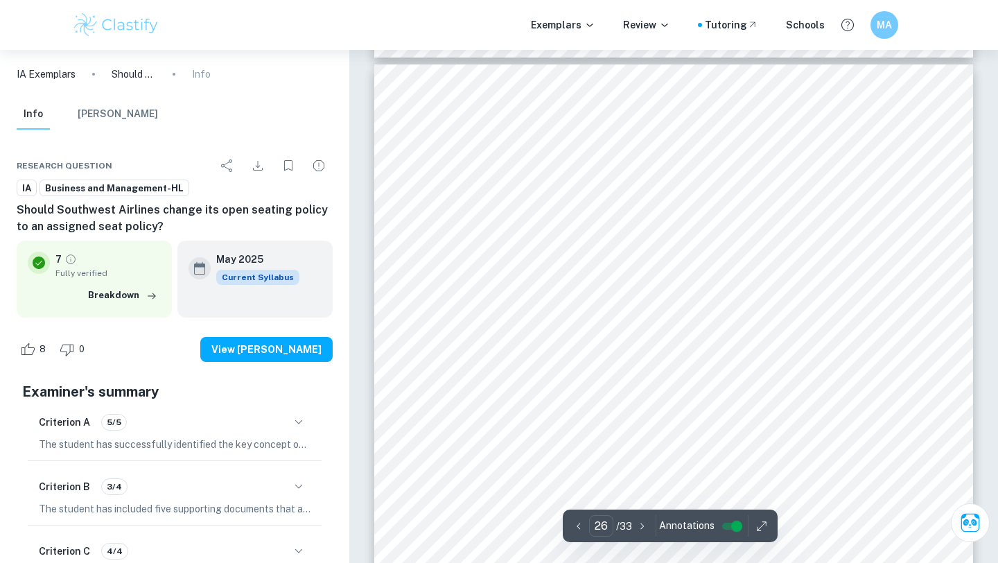
click at [637, 519] on icon "button" at bounding box center [643, 526] width 14 height 14
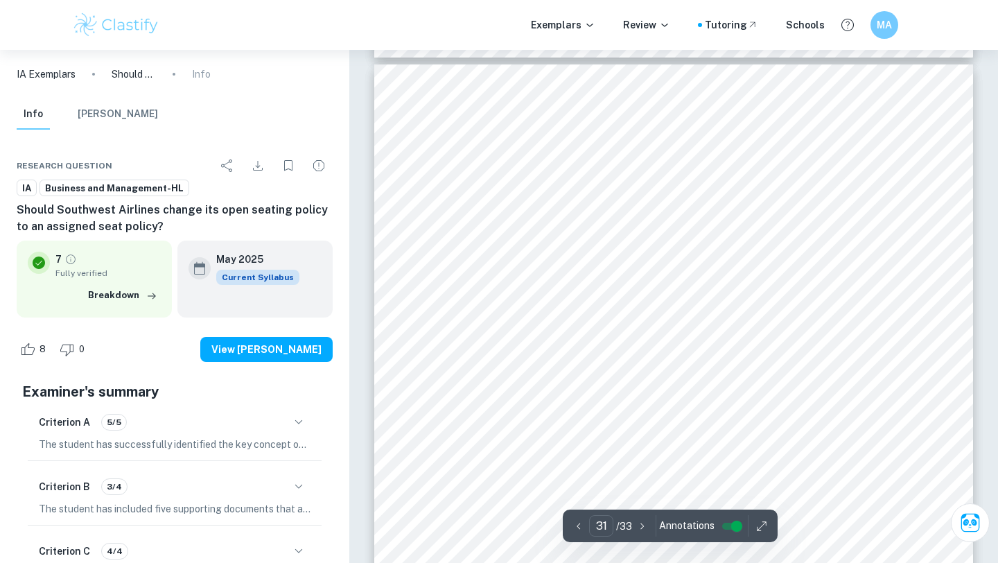
click at [637, 519] on icon "button" at bounding box center [643, 526] width 14 height 14
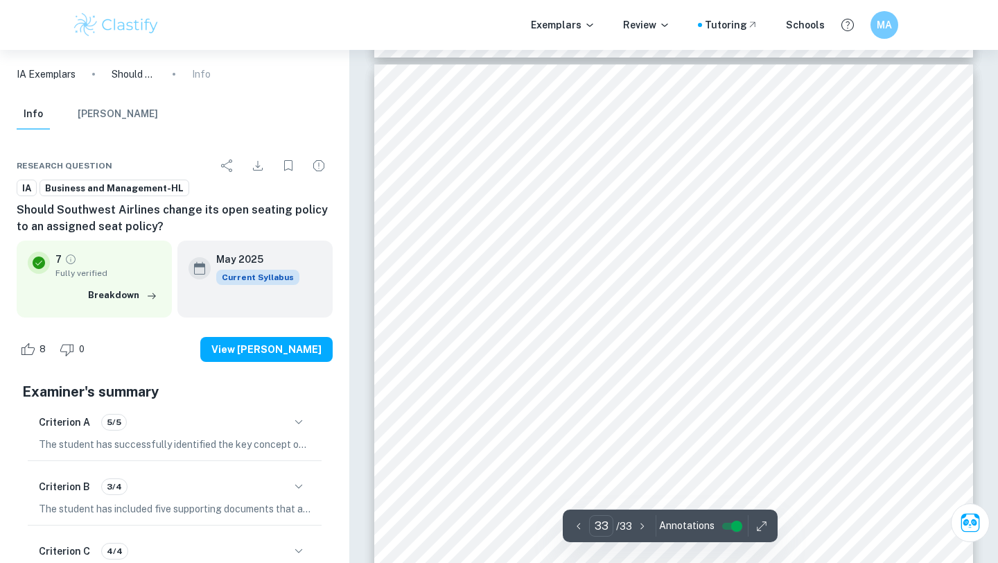
click at [577, 523] on icon "button" at bounding box center [579, 526] width 14 height 14
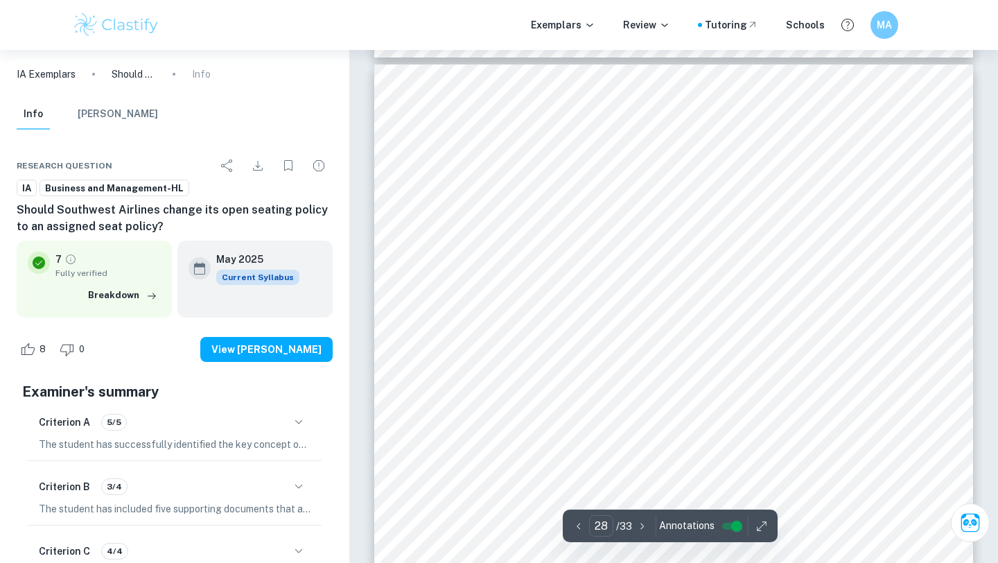
click at [577, 523] on icon "button" at bounding box center [579, 526] width 14 height 14
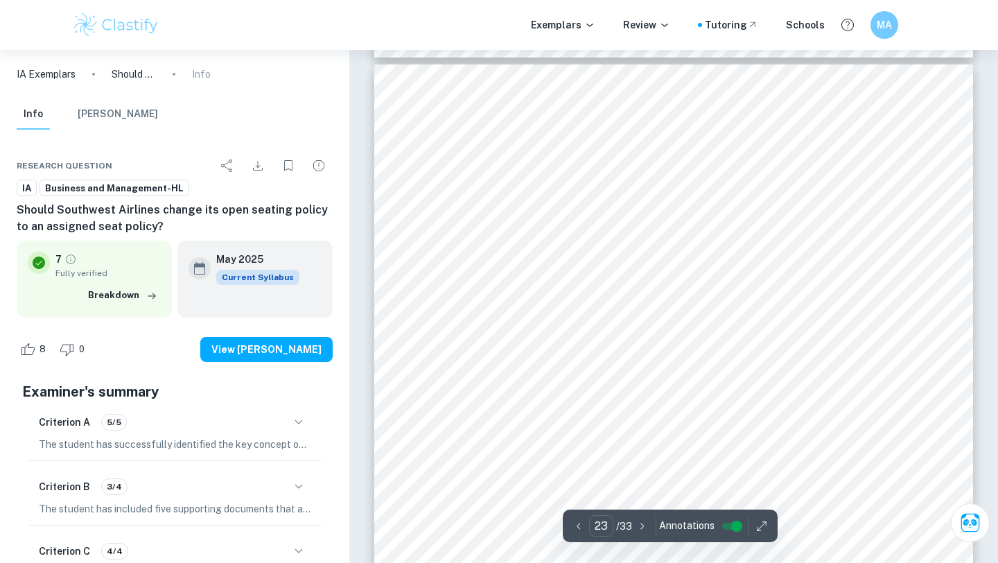
click at [577, 523] on icon "button" at bounding box center [579, 526] width 14 height 14
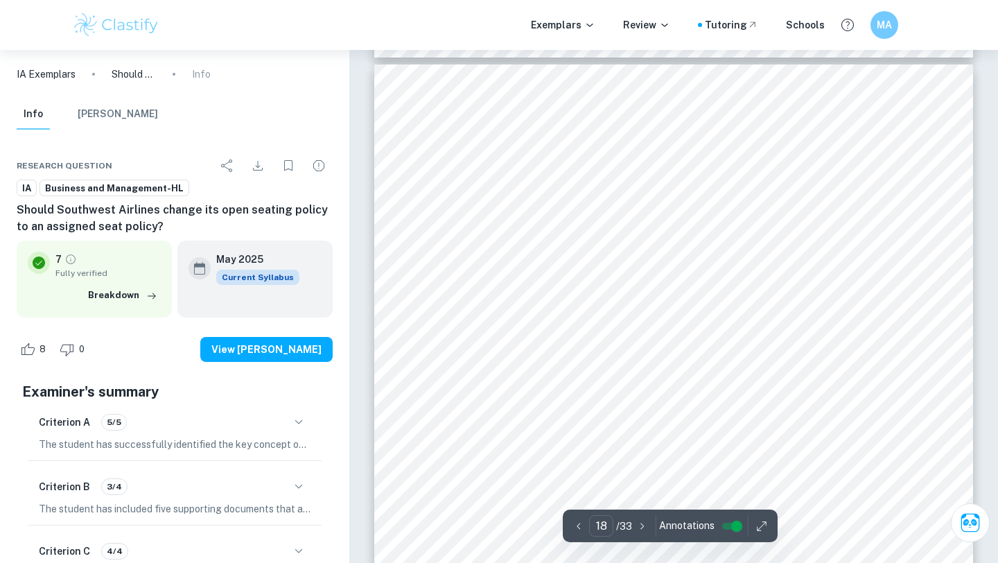
click at [577, 523] on icon "button" at bounding box center [579, 526] width 14 height 14
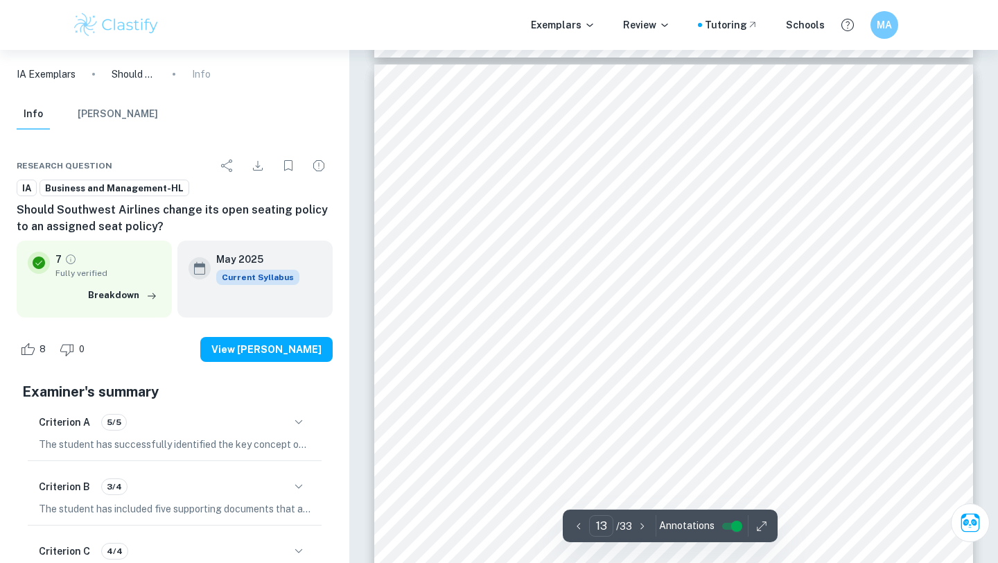
scroll to position [9477, 0]
click at [577, 523] on icon "button" at bounding box center [579, 526] width 14 height 14
type input "12"
click at [260, 174] on button "Download" at bounding box center [258, 166] width 28 height 28
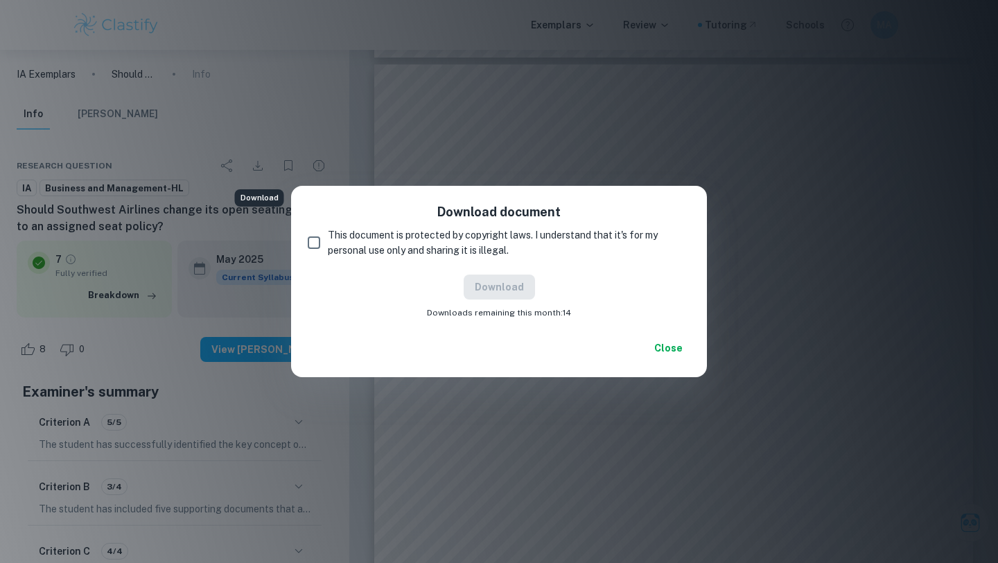
click at [314, 243] on input "This document is protected by copyright laws. I understand that it's for my per…" at bounding box center [314, 243] width 28 height 28
checkbox input "true"
click at [519, 294] on button "Download" at bounding box center [499, 286] width 71 height 25
